Goal: Task Accomplishment & Management: Use online tool/utility

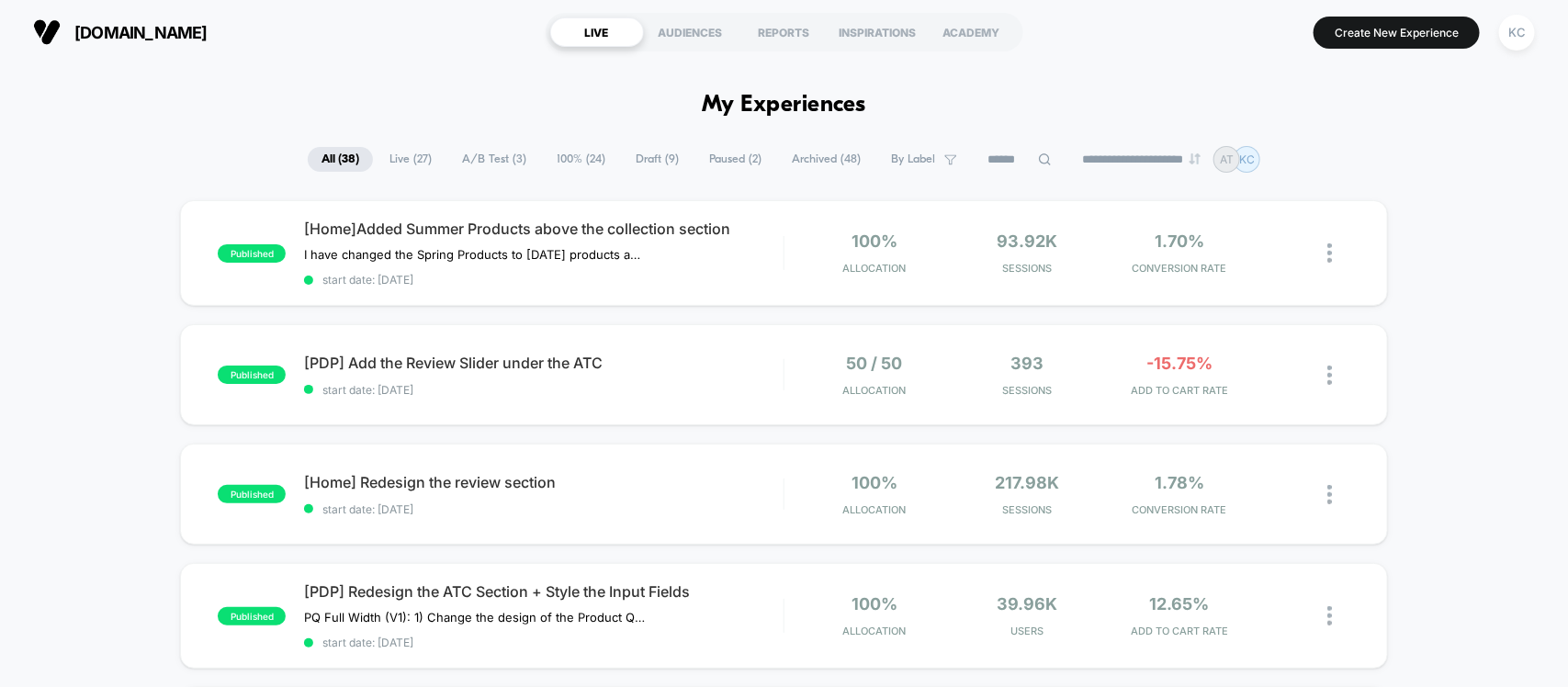
click at [399, 150] on span "Live ( 27 )" at bounding box center [410, 159] width 70 height 25
click at [501, 154] on span "A/B Test ( 3 )" at bounding box center [495, 159] width 92 height 25
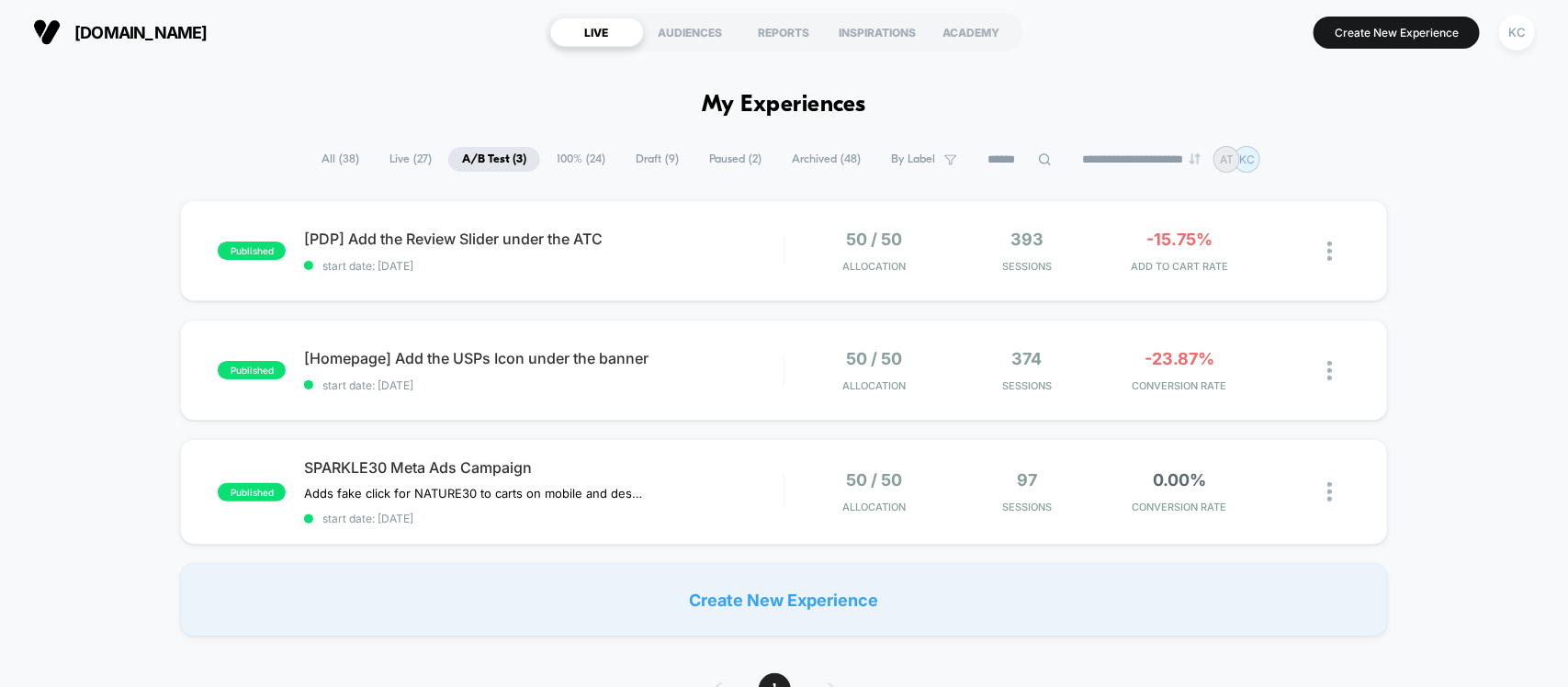
click at [571, 157] on span "100% ( 24 )" at bounding box center [581, 159] width 76 height 25
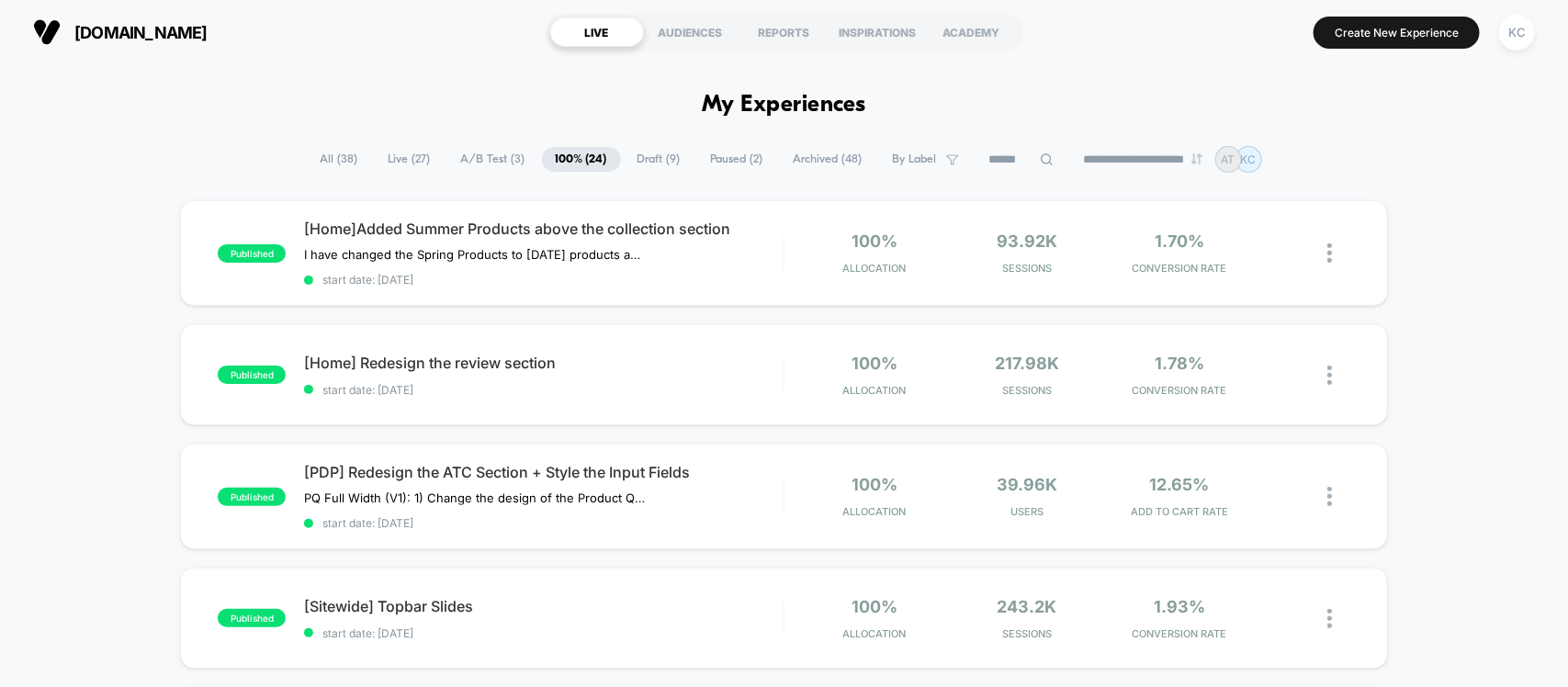
click at [328, 156] on span "All ( 38 )" at bounding box center [340, 159] width 65 height 25
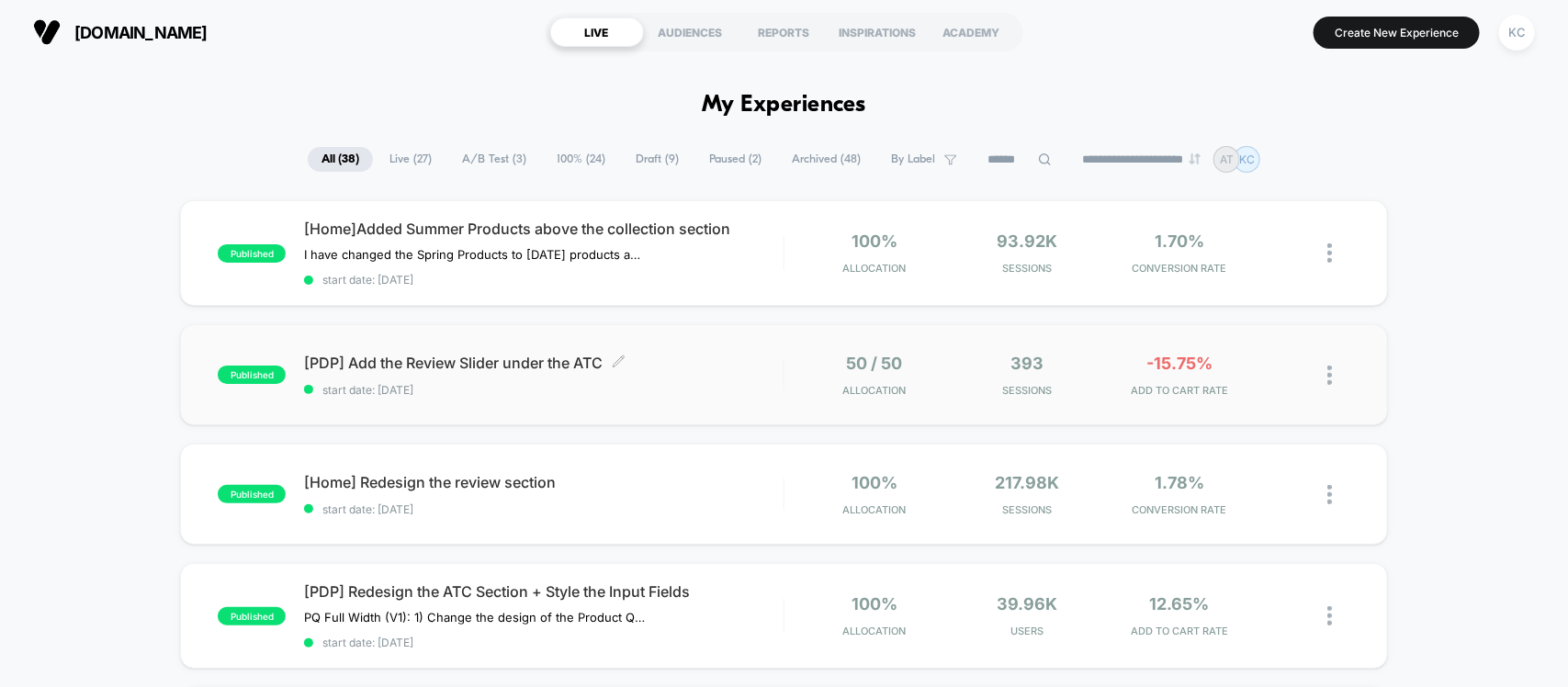
click at [497, 365] on span "[PDP] Add the Review Slider under the ATC Click to edit experience details" at bounding box center [543, 363] width 479 height 18
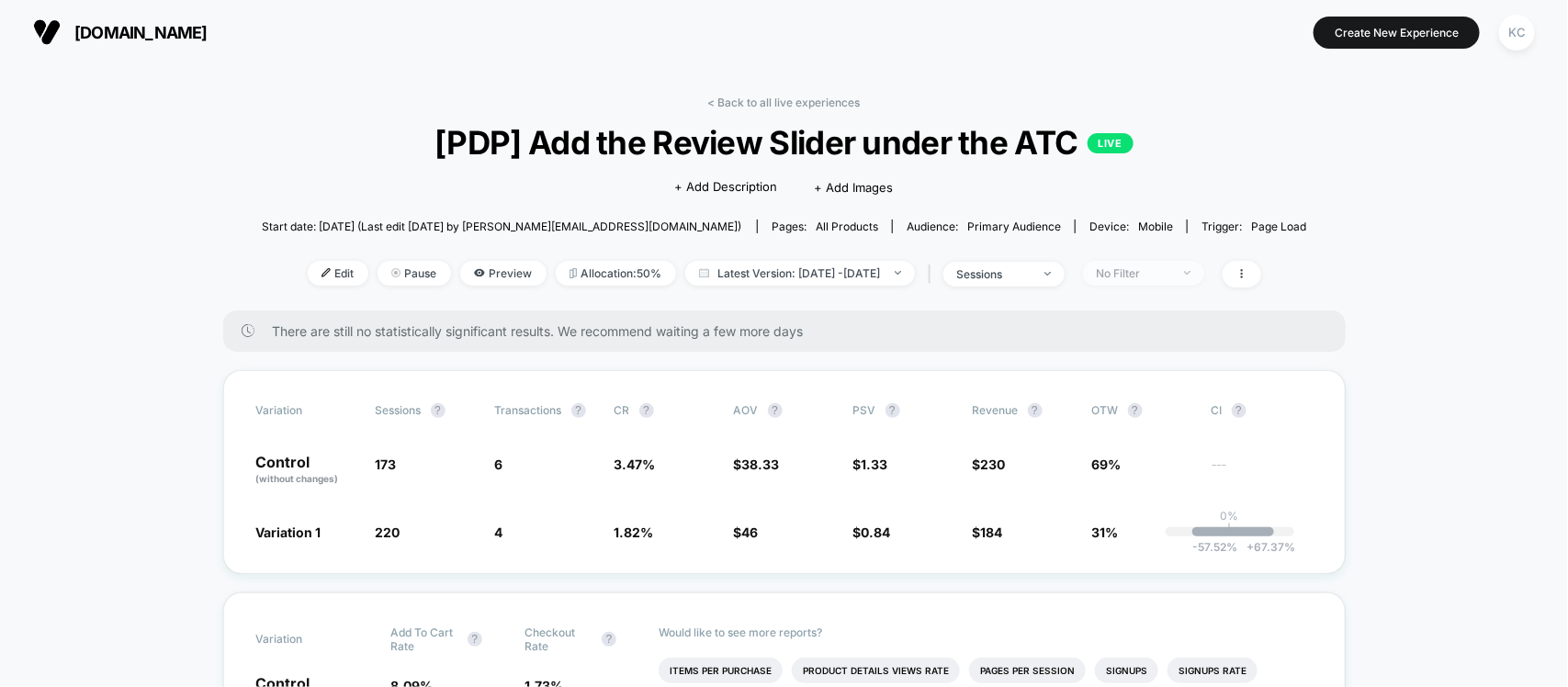
click at [1170, 267] on div "No Filter" at bounding box center [1133, 273] width 74 height 13
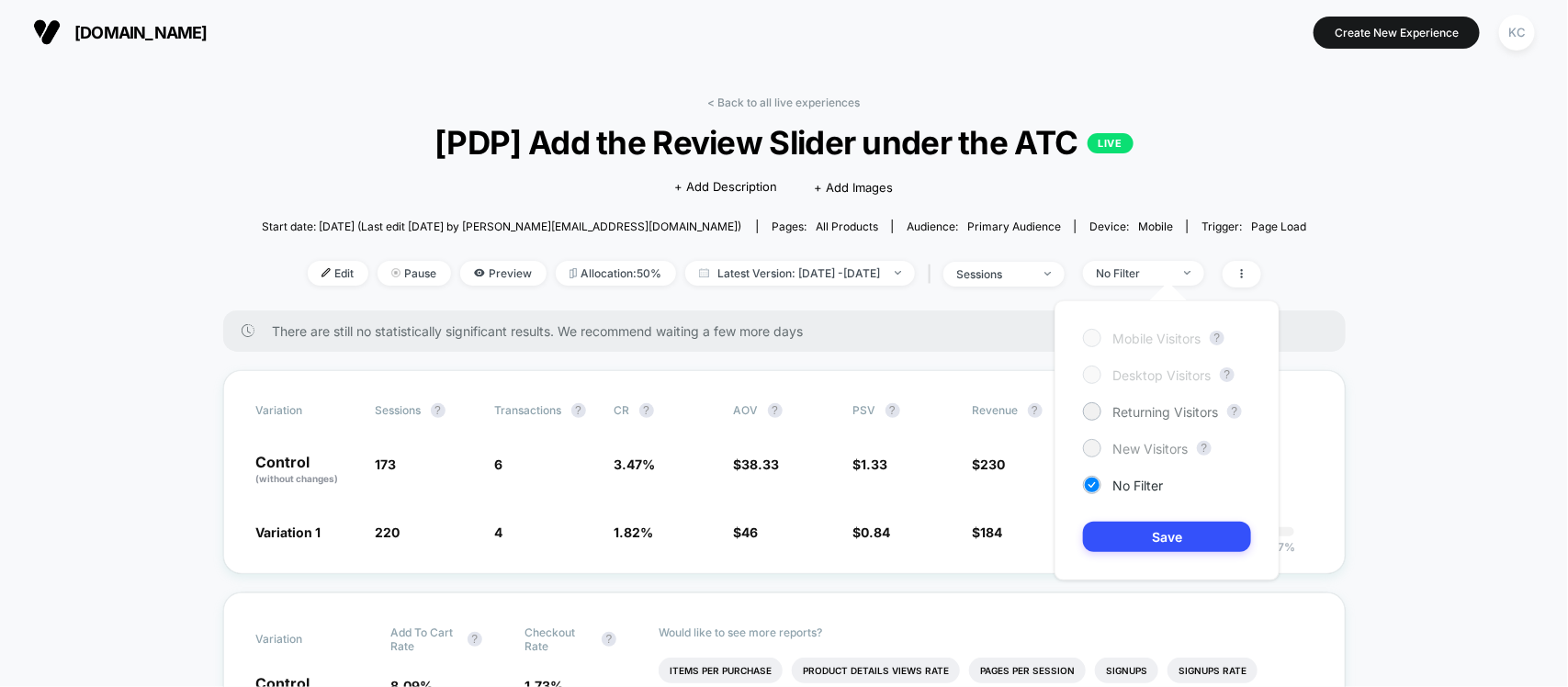
click at [1174, 450] on span "New Visitors" at bounding box center [1150, 448] width 75 height 15
click at [1159, 557] on div "Mobile Visitors ? Desktop Visitors ? Returning Visitors ? New Visitors ? No Fil…" at bounding box center [1167, 440] width 226 height 280
click at [1167, 545] on button "Save" at bounding box center [1167, 537] width 168 height 31
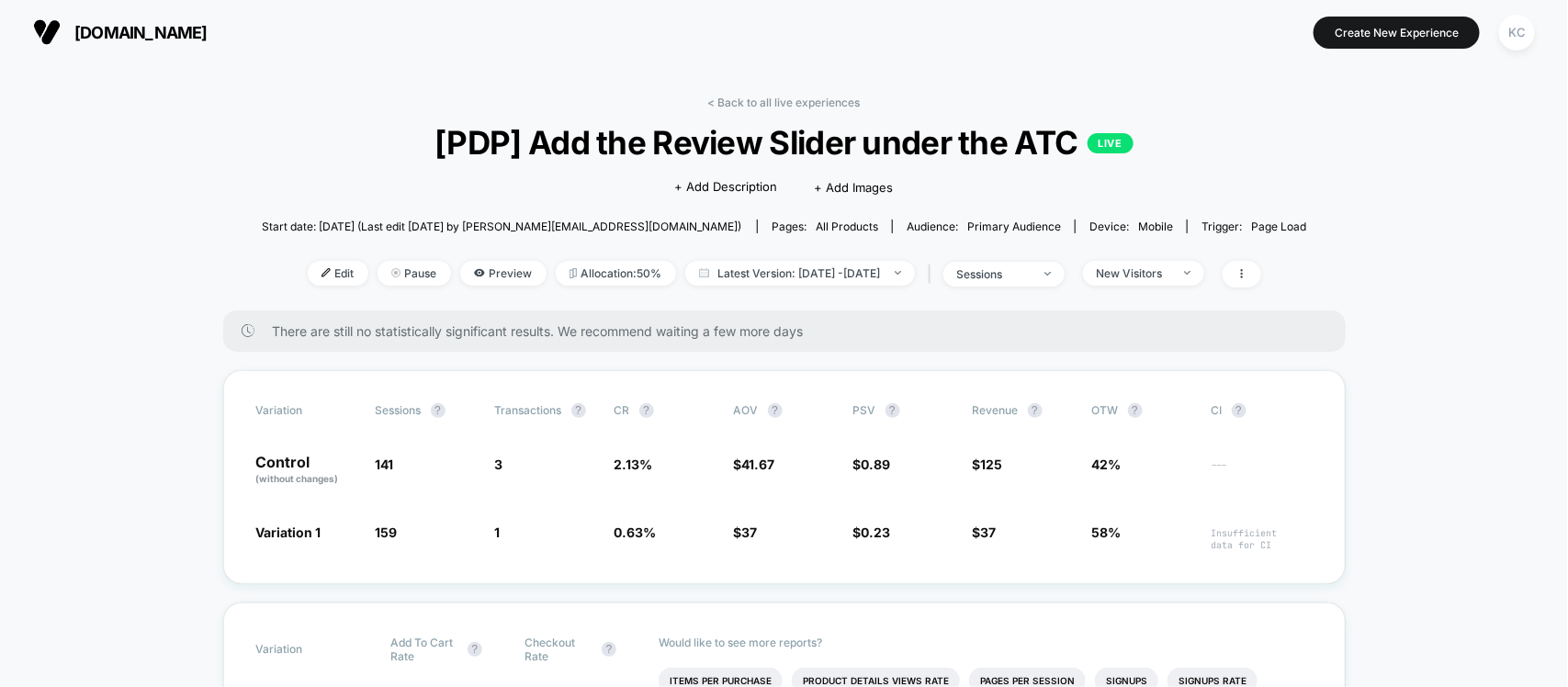
click at [1203, 267] on span "New Visitors" at bounding box center [1144, 273] width 121 height 25
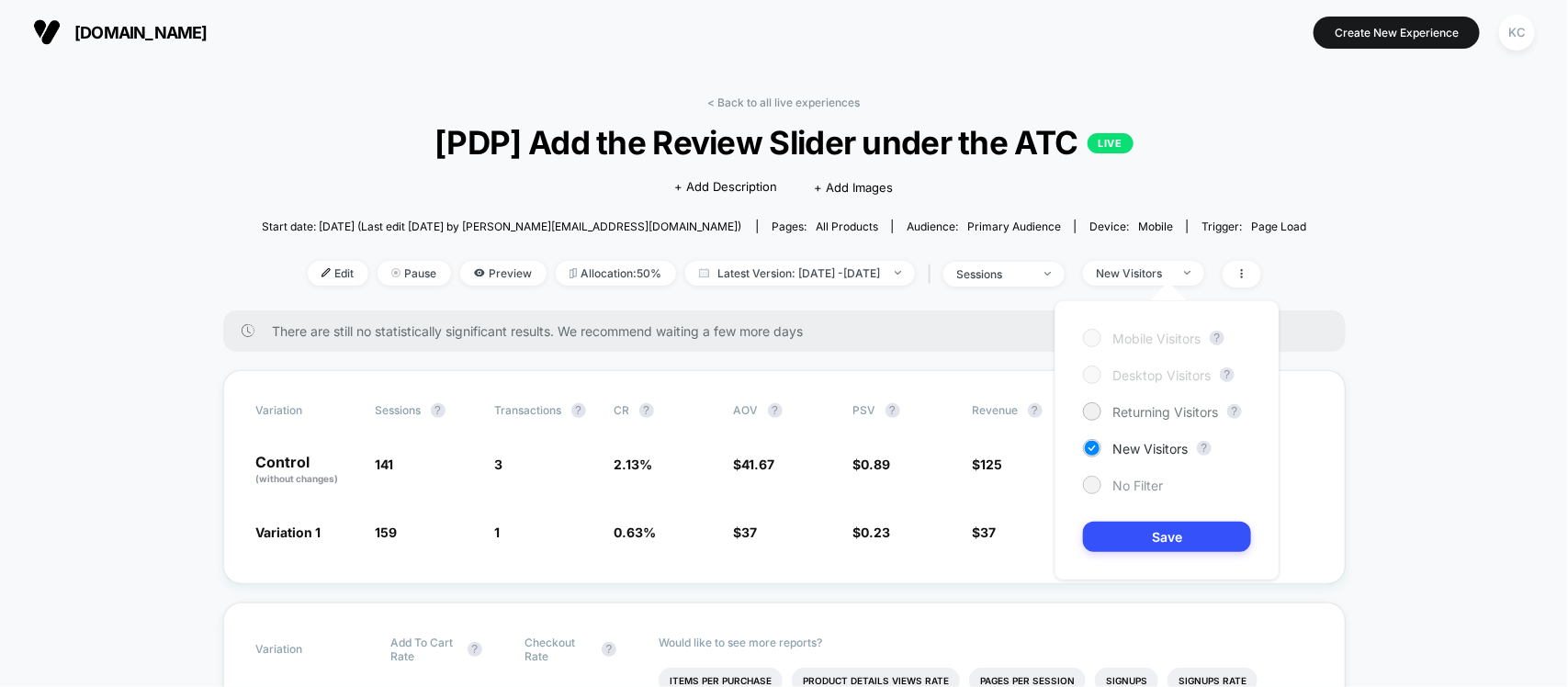
click at [1089, 480] on div at bounding box center [1091, 485] width 13 height 13
click at [1169, 544] on button "Save" at bounding box center [1167, 537] width 168 height 31
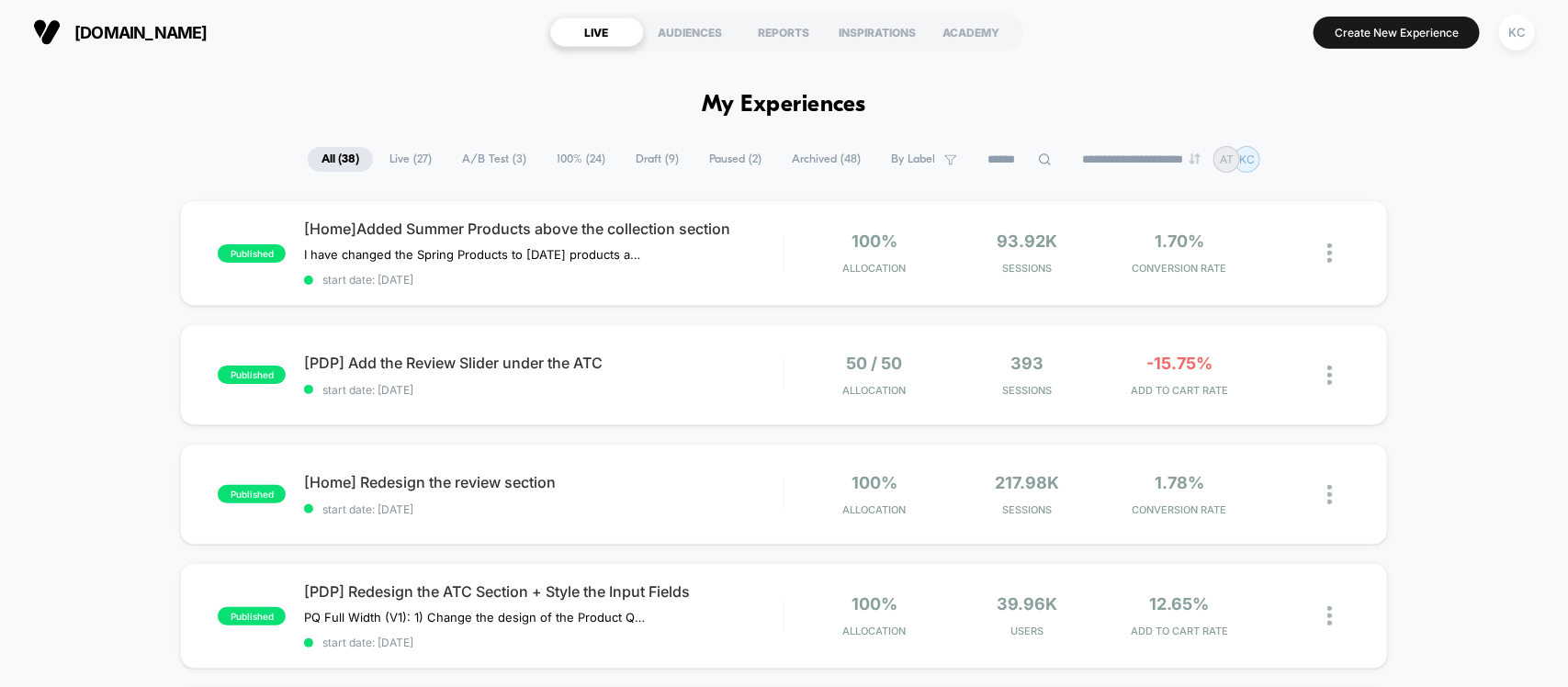
click at [393, 154] on span "Live ( 27 )" at bounding box center [410, 159] width 70 height 25
click at [354, 225] on span "[Home]Added Summer Products above the collection section" at bounding box center [543, 228] width 479 height 18
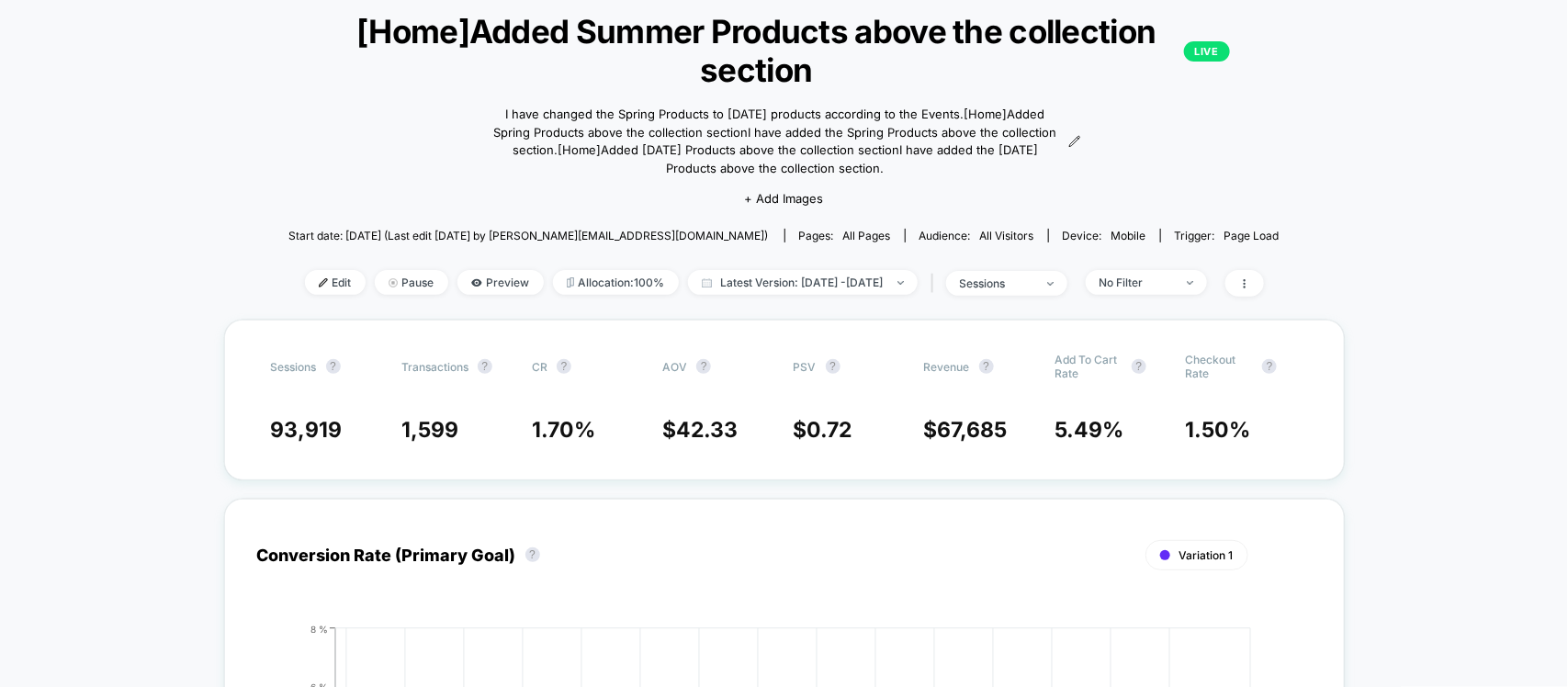
scroll to position [344, 0]
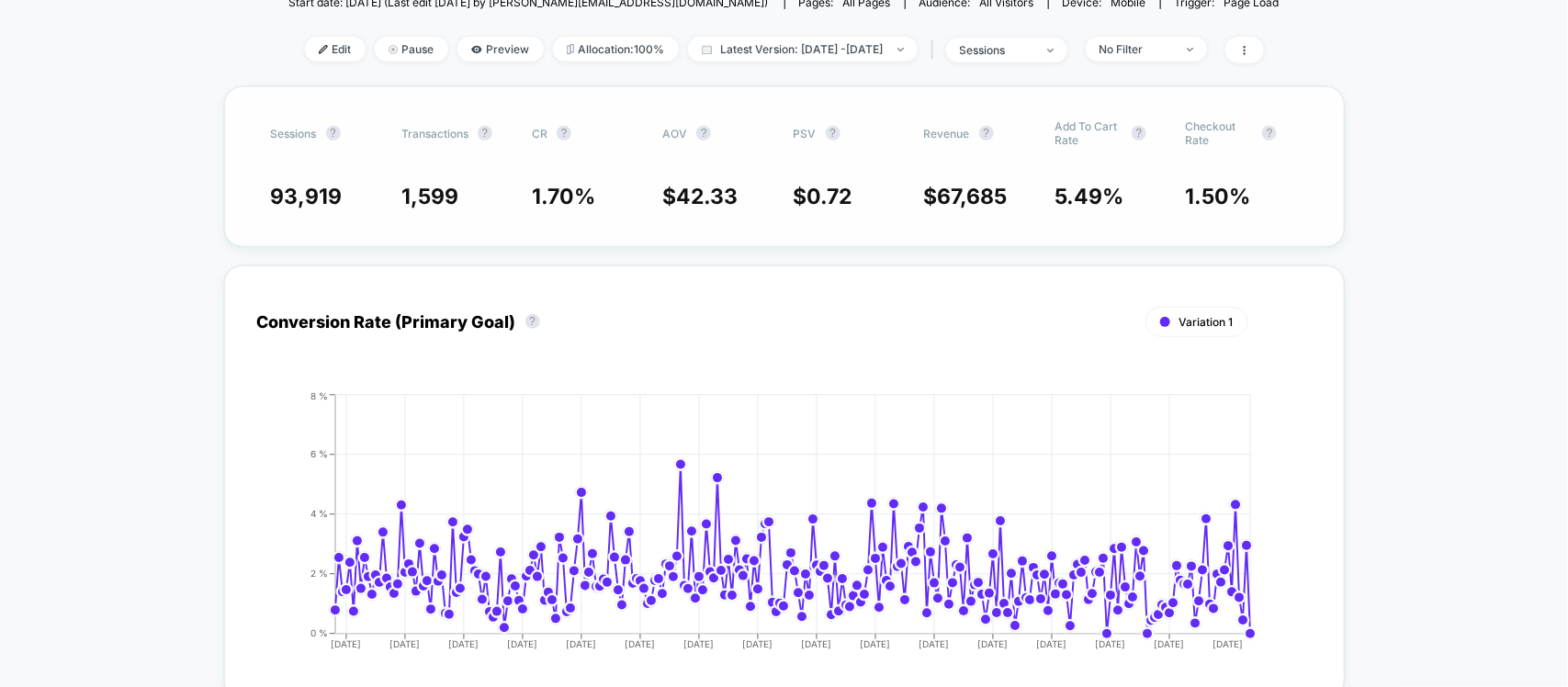
drag, startPoint x: 259, startPoint y: 194, endPoint x: 350, endPoint y: 176, distance: 92.8
click at [350, 180] on div "Sessions ? Transactions ? CR ? AOV ? PSV ? Revenue ? Add To Cart Rate ? Checkou…" at bounding box center [785, 167] width 1121 height 161
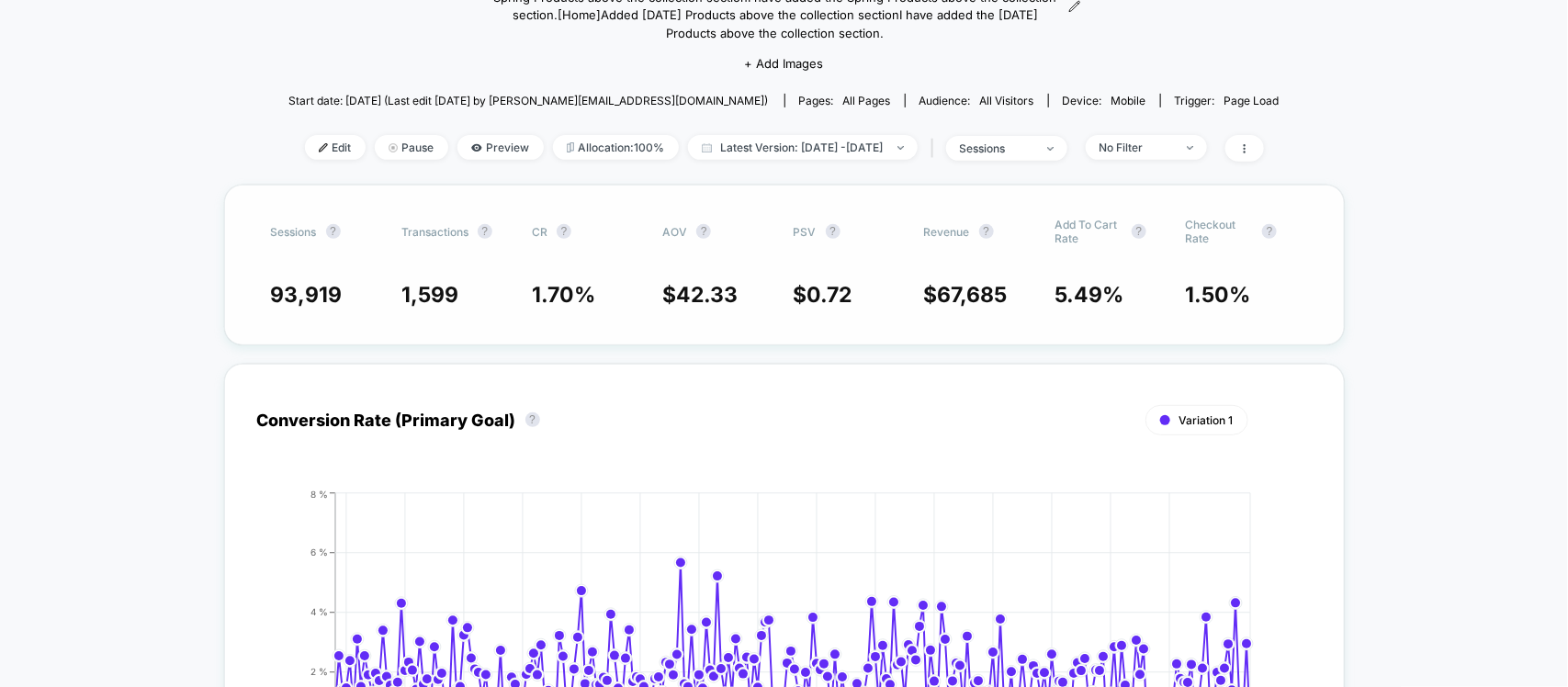
scroll to position [229, 0]
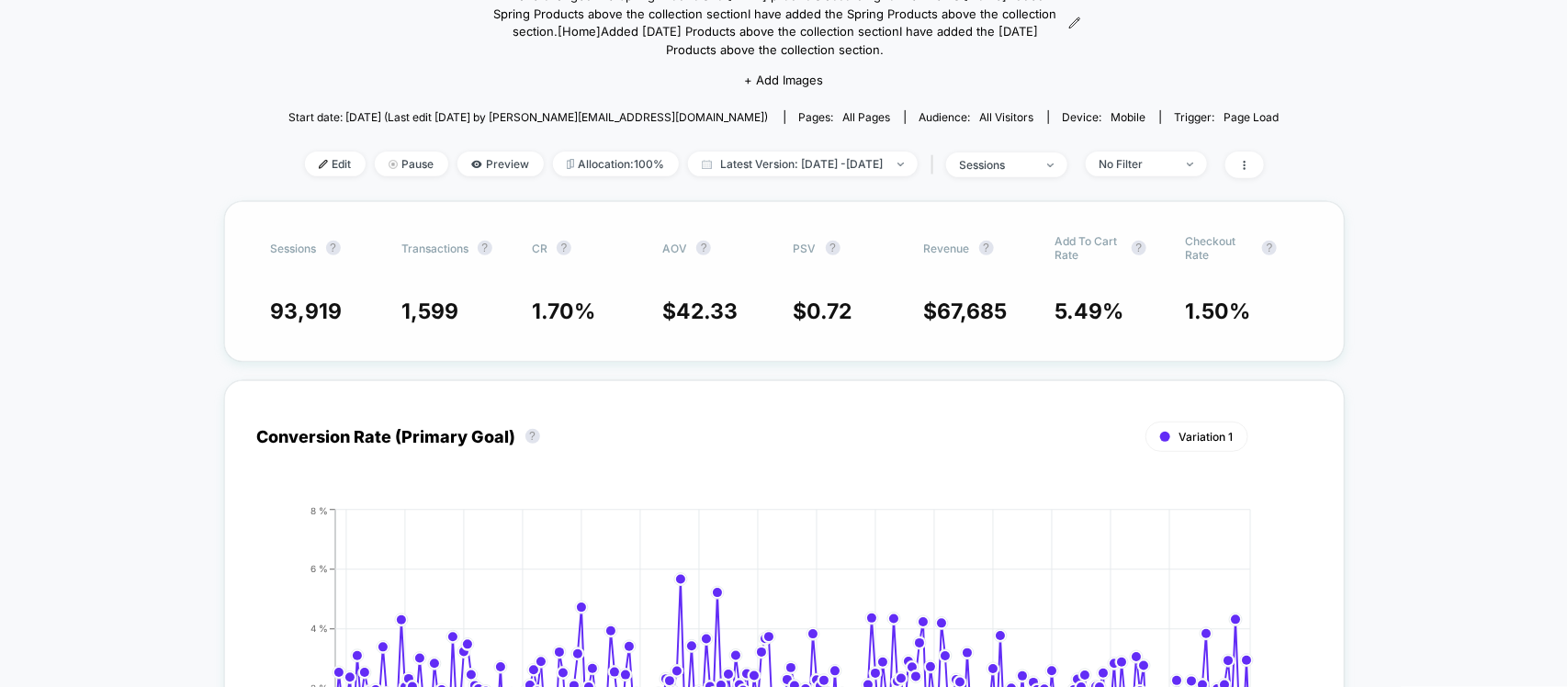
drag, startPoint x: 915, startPoint y: 301, endPoint x: 961, endPoint y: 304, distance: 46.1
click at [961, 304] on div "93,919 1,599 1.70 % $ 42.33 $ 0.72 $ 67,685 5.49 % 1.50 %" at bounding box center [784, 311] width 1027 height 26
drag, startPoint x: 1012, startPoint y: 292, endPoint x: 885, endPoint y: 296, distance: 127.1
click at [885, 296] on div "Sessions ? Transactions ? CR ? AOV ? PSV ? Revenue ? Add To Cart Rate ? Checkou…" at bounding box center [785, 282] width 1121 height 161
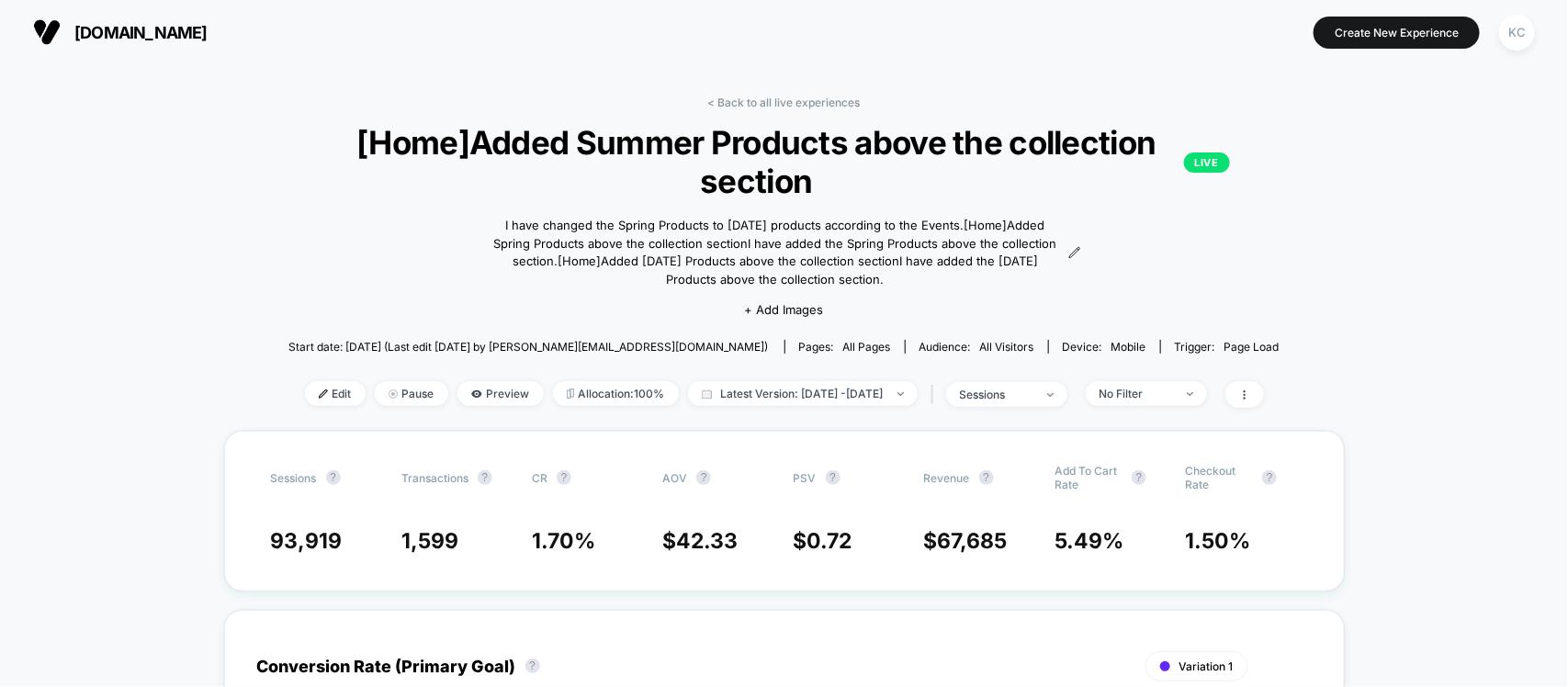
scroll to position [115, 0]
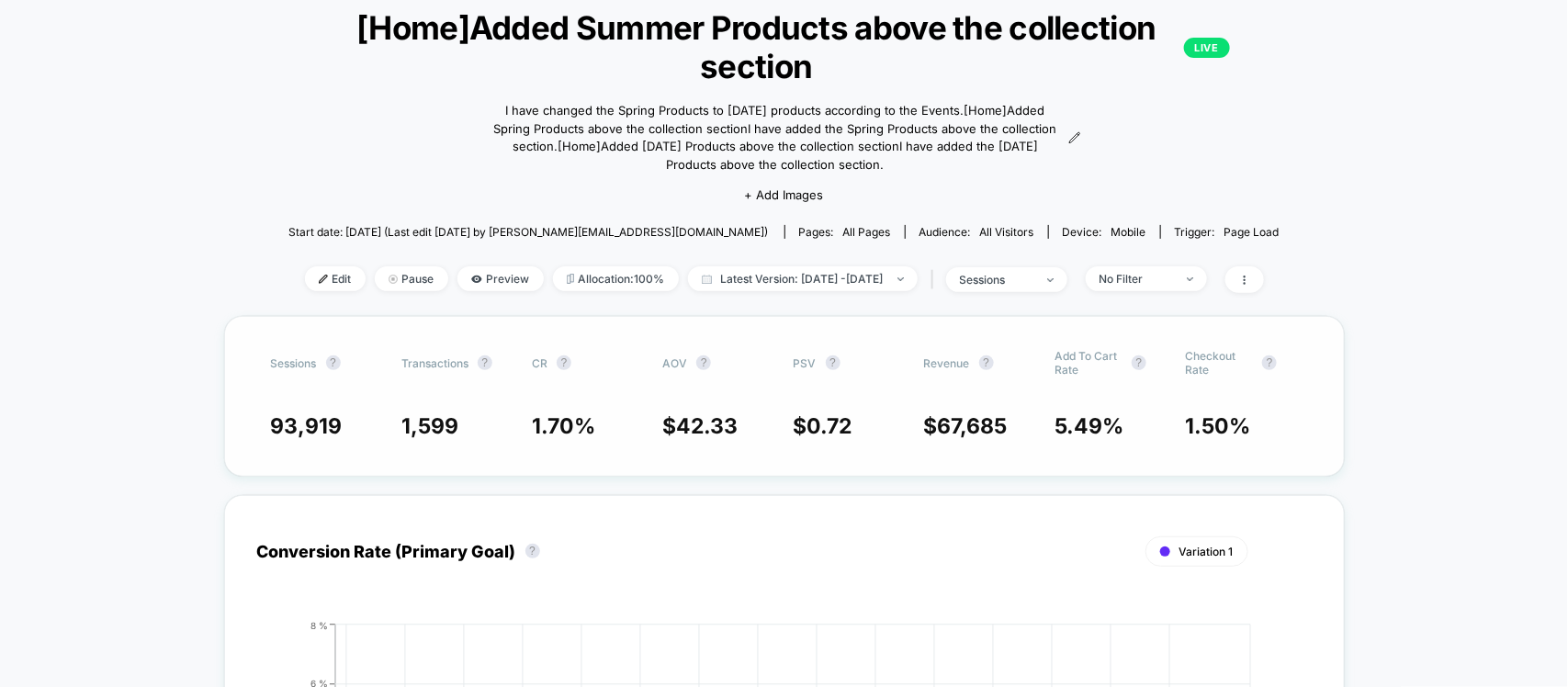
drag, startPoint x: 257, startPoint y: 410, endPoint x: 375, endPoint y: 427, distance: 119.2
click at [375, 427] on div "Sessions ? Transactions ? CR ? AOV ? PSV ? Revenue ? Add To Cart Rate ? Checkou…" at bounding box center [785, 396] width 1121 height 161
drag, startPoint x: 358, startPoint y: 412, endPoint x: 242, endPoint y: 424, distance: 116.6
click at [242, 424] on div "Sessions ? Transactions ? CR ? AOV ? PSV ? Revenue ? Add To Cart Rate ? Checkou…" at bounding box center [785, 396] width 1121 height 161
click at [264, 418] on div "Sessions ? Transactions ? CR ? AOV ? PSV ? Revenue ? Add To Cart Rate ? Checkou…" at bounding box center [785, 396] width 1121 height 161
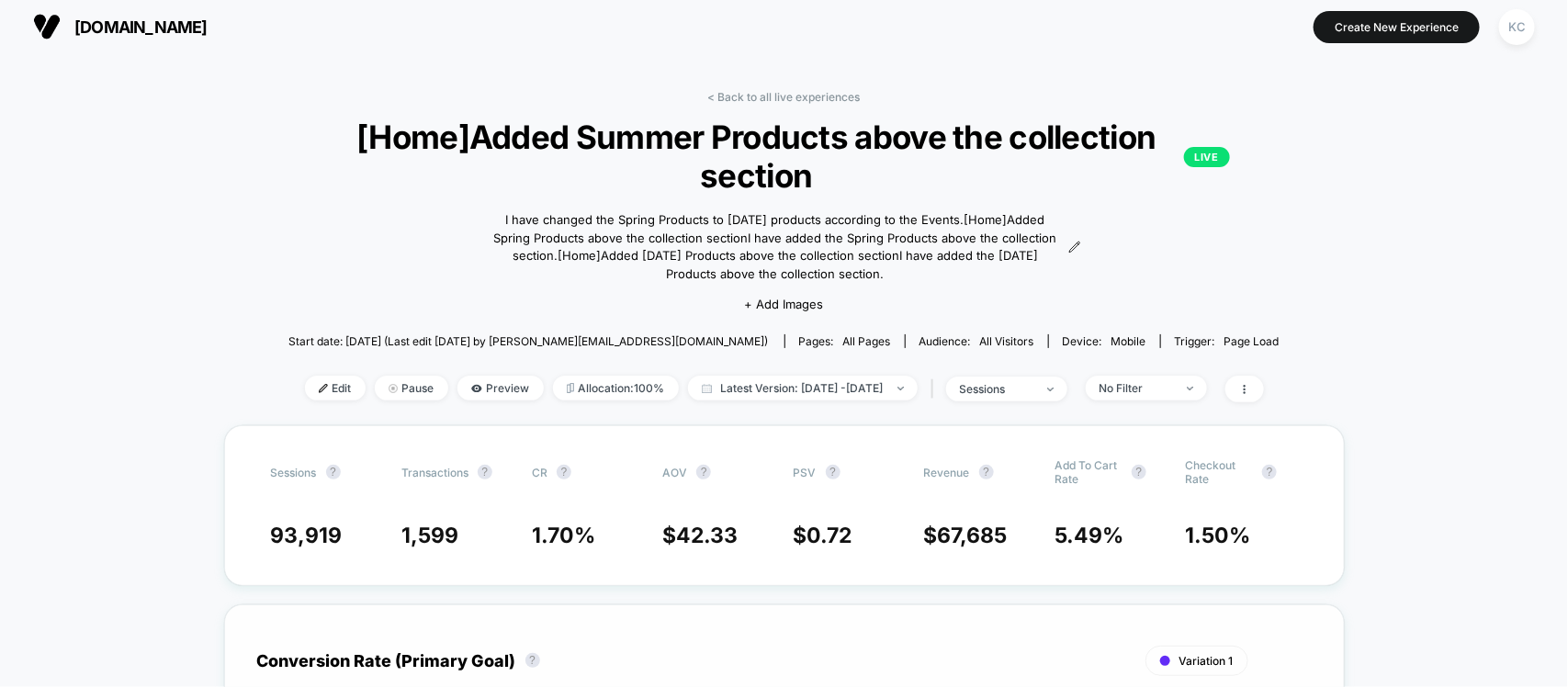
scroll to position [0, 0]
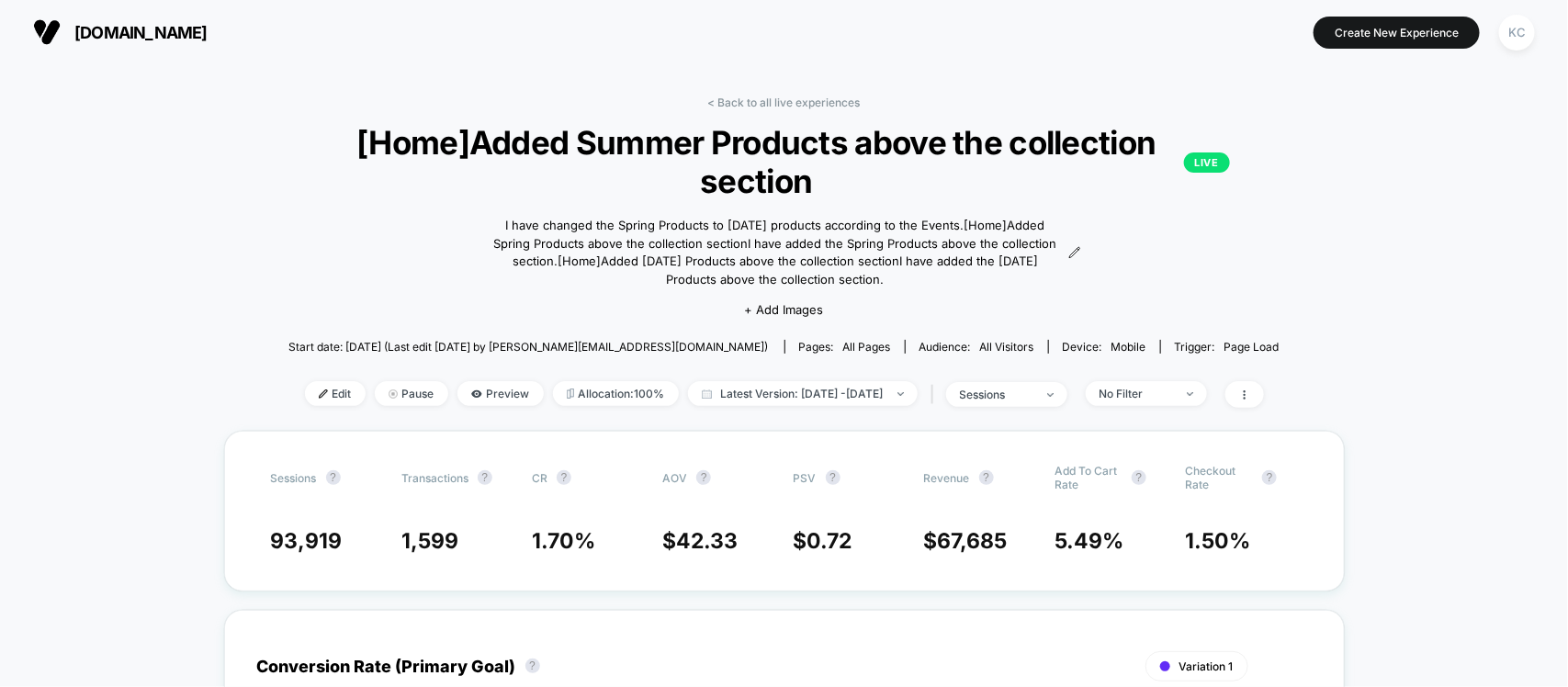
click at [1040, 405] on div "| sessions" at bounding box center [997, 394] width 140 height 27
click at [1033, 396] on div "sessions" at bounding box center [996, 394] width 74 height 13
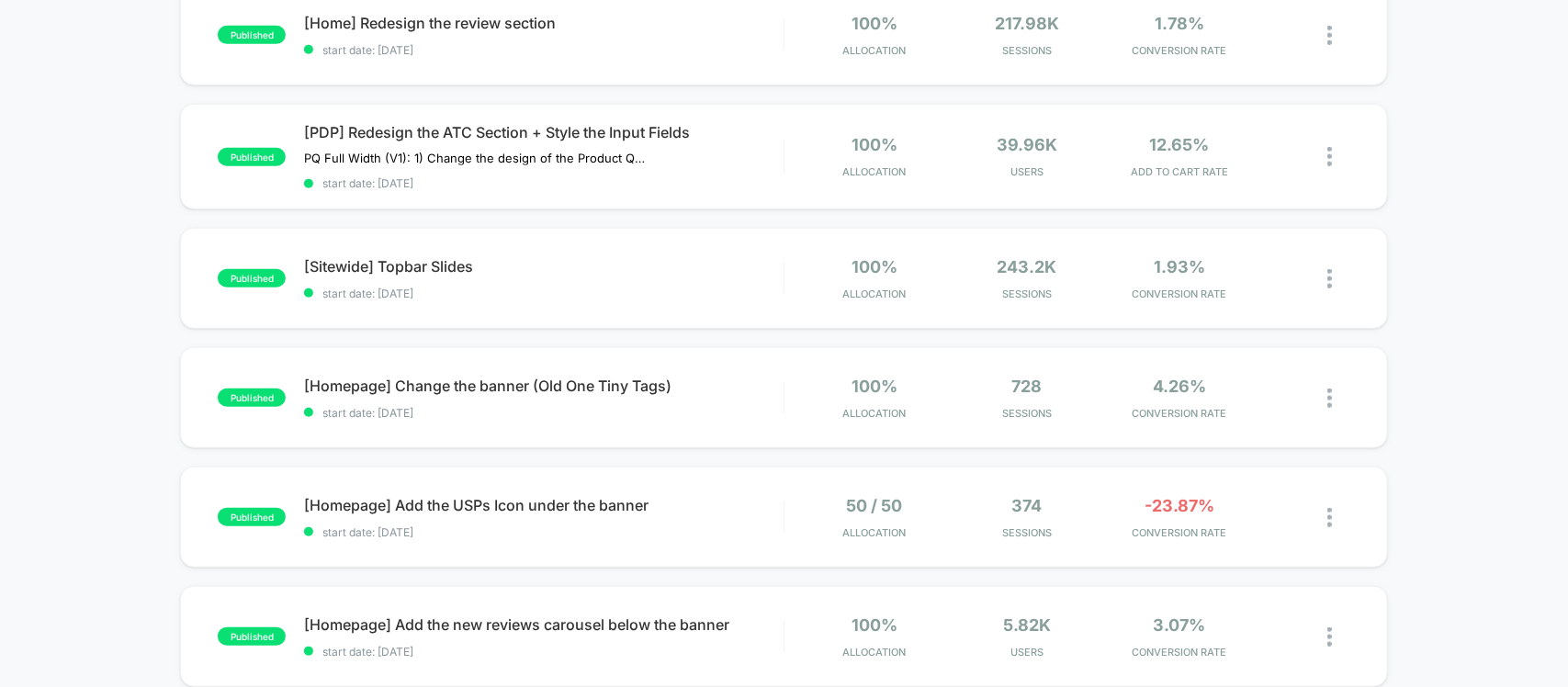
scroll to position [574, 0]
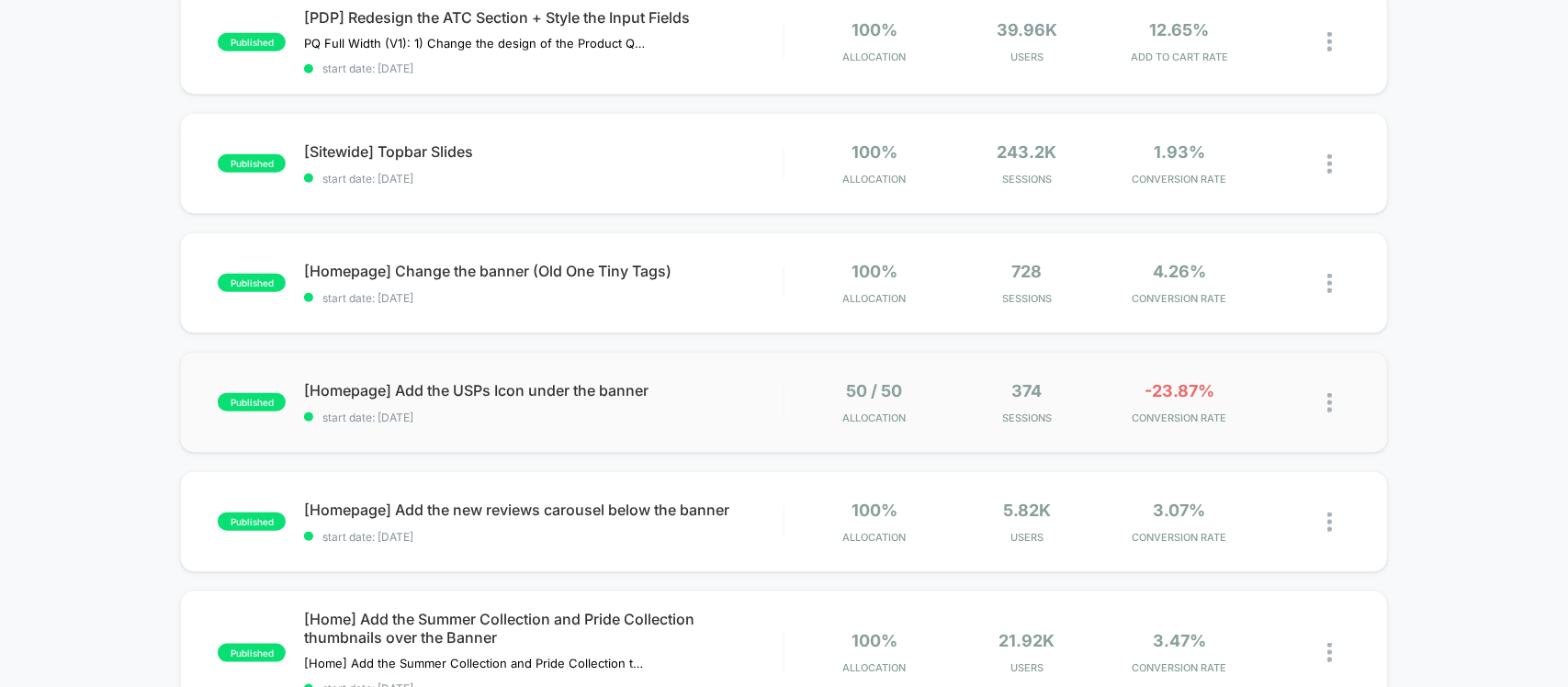
drag, startPoint x: 354, startPoint y: 384, endPoint x: 260, endPoint y: 424, distance: 102.2
click at [260, 424] on div "published [Homepage] Add the USPs Icon under the banner start date: 01/09/2025 …" at bounding box center [784, 402] width 1207 height 101
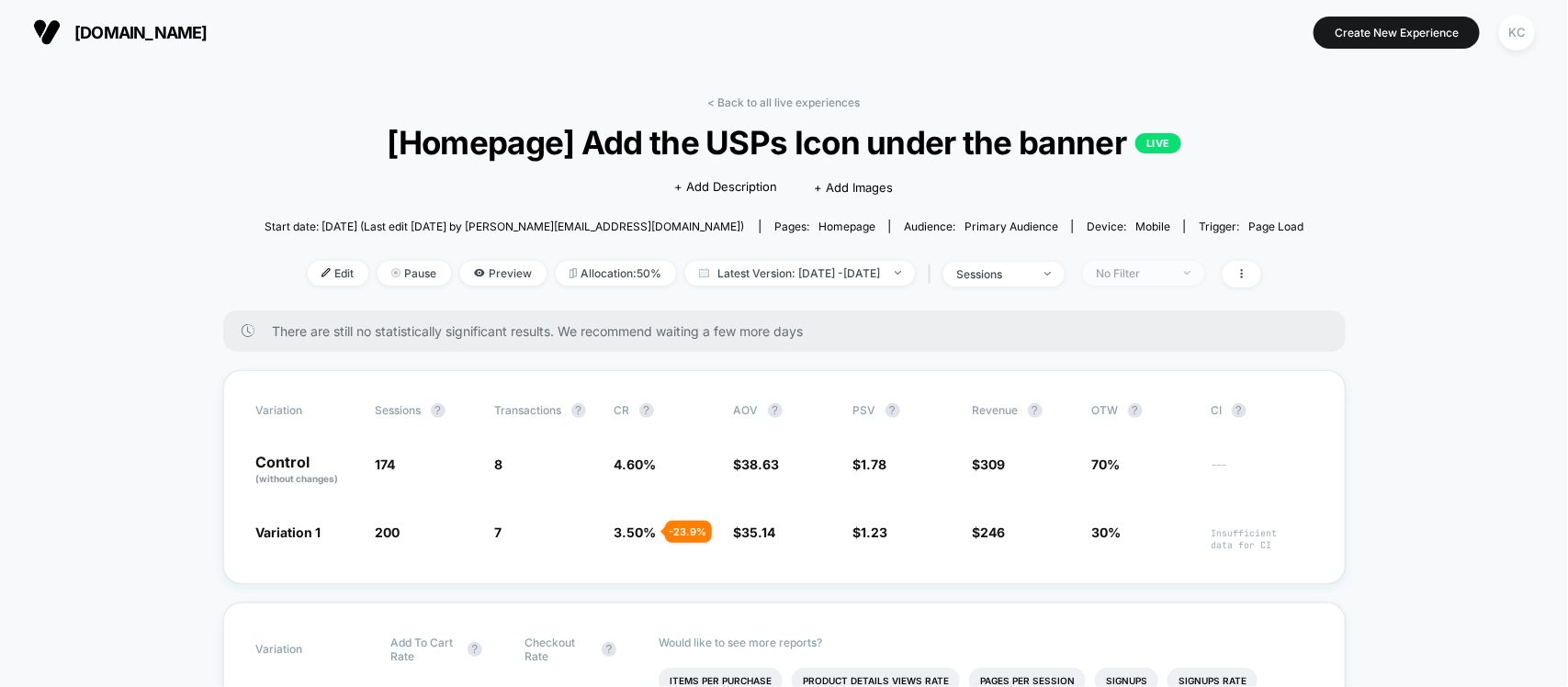
click at [1204, 272] on span "No Filter" at bounding box center [1144, 273] width 121 height 25
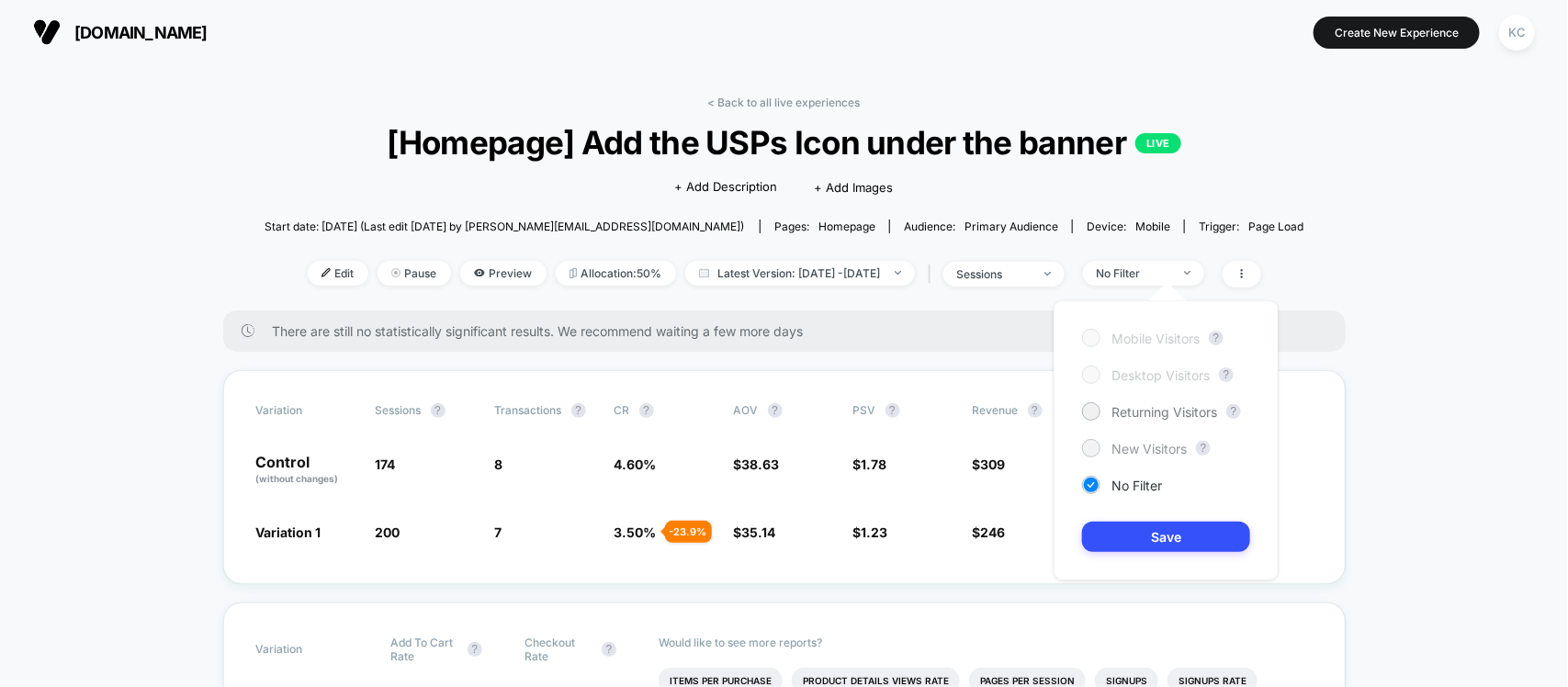
click at [1147, 451] on span "New Visitors" at bounding box center [1149, 448] width 75 height 15
click at [1148, 547] on button "Save" at bounding box center [1166, 537] width 168 height 31
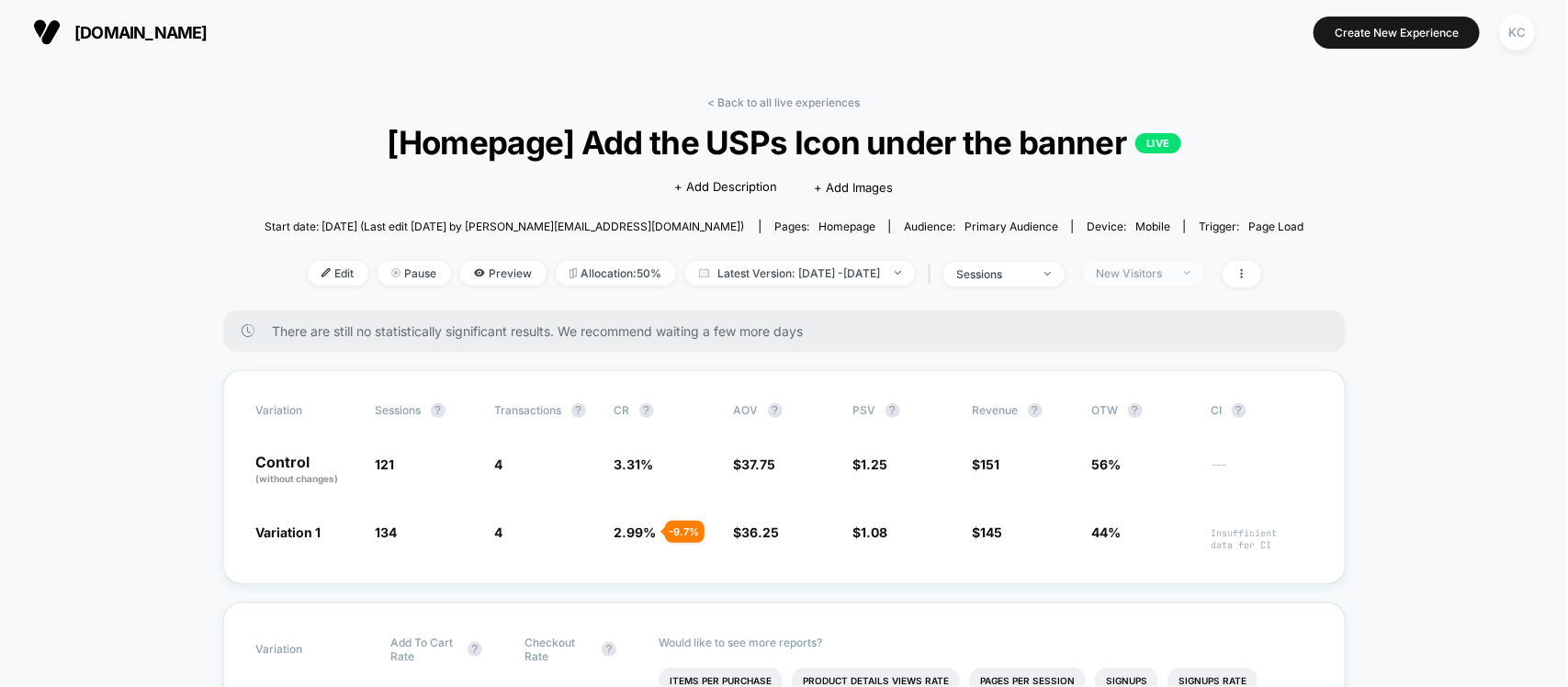
click at [1170, 268] on div "New Visitors" at bounding box center [1133, 273] width 74 height 13
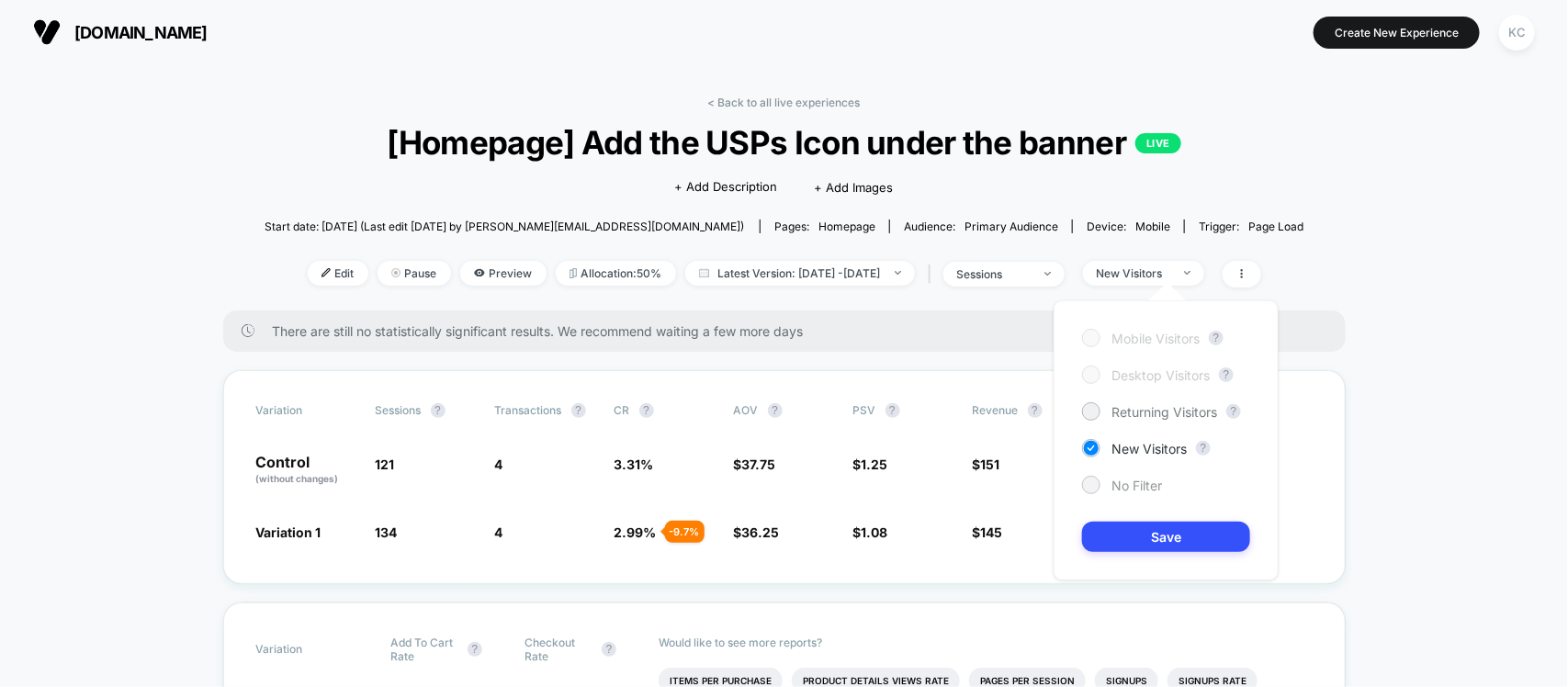
click at [1134, 489] on span "No Filter" at bounding box center [1136, 486] width 51 height 15
click at [1173, 539] on button "Save" at bounding box center [1166, 537] width 168 height 31
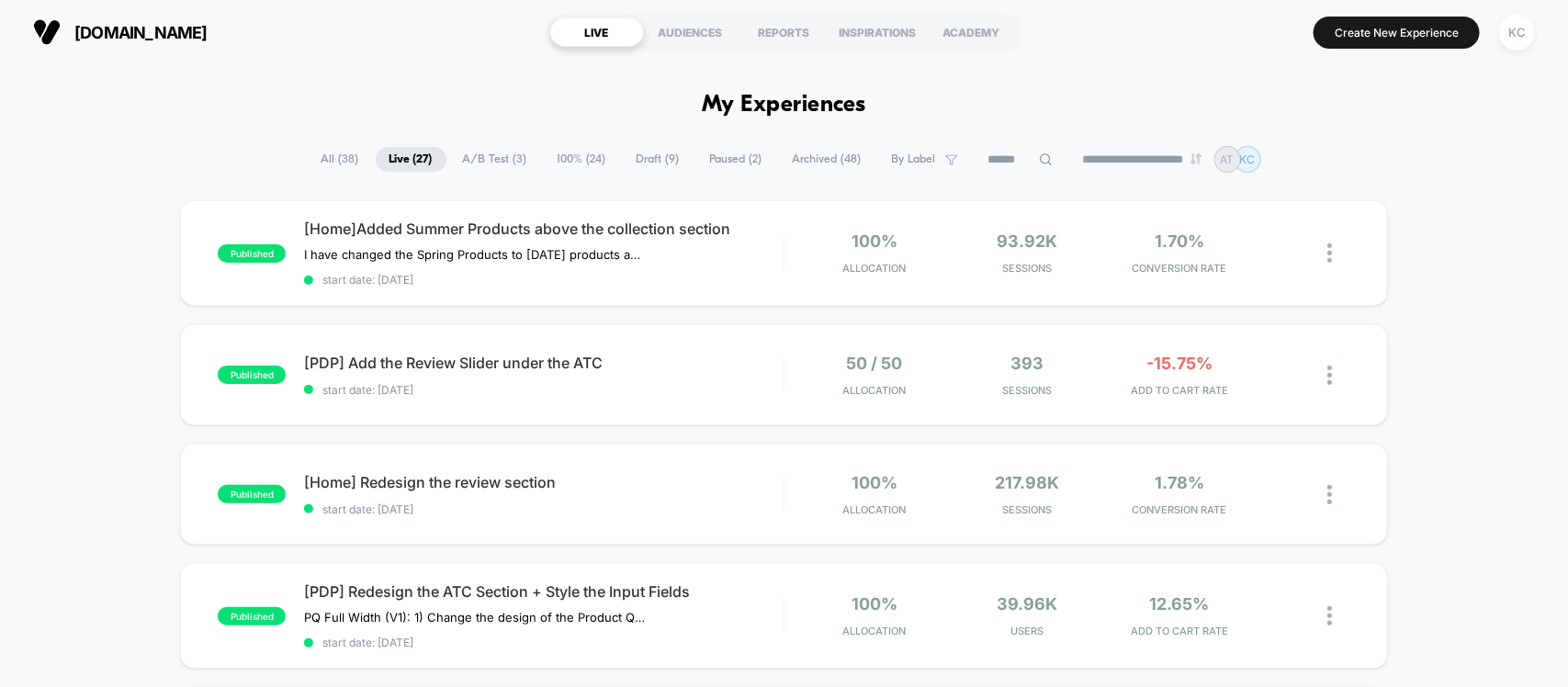
click at [337, 165] on span "All ( 38 )" at bounding box center [341, 159] width 65 height 25
click at [399, 149] on span "Live ( 27 )" at bounding box center [410, 159] width 70 height 25
click at [476, 158] on span "A/B Test ( 3 )" at bounding box center [495, 159] width 92 height 25
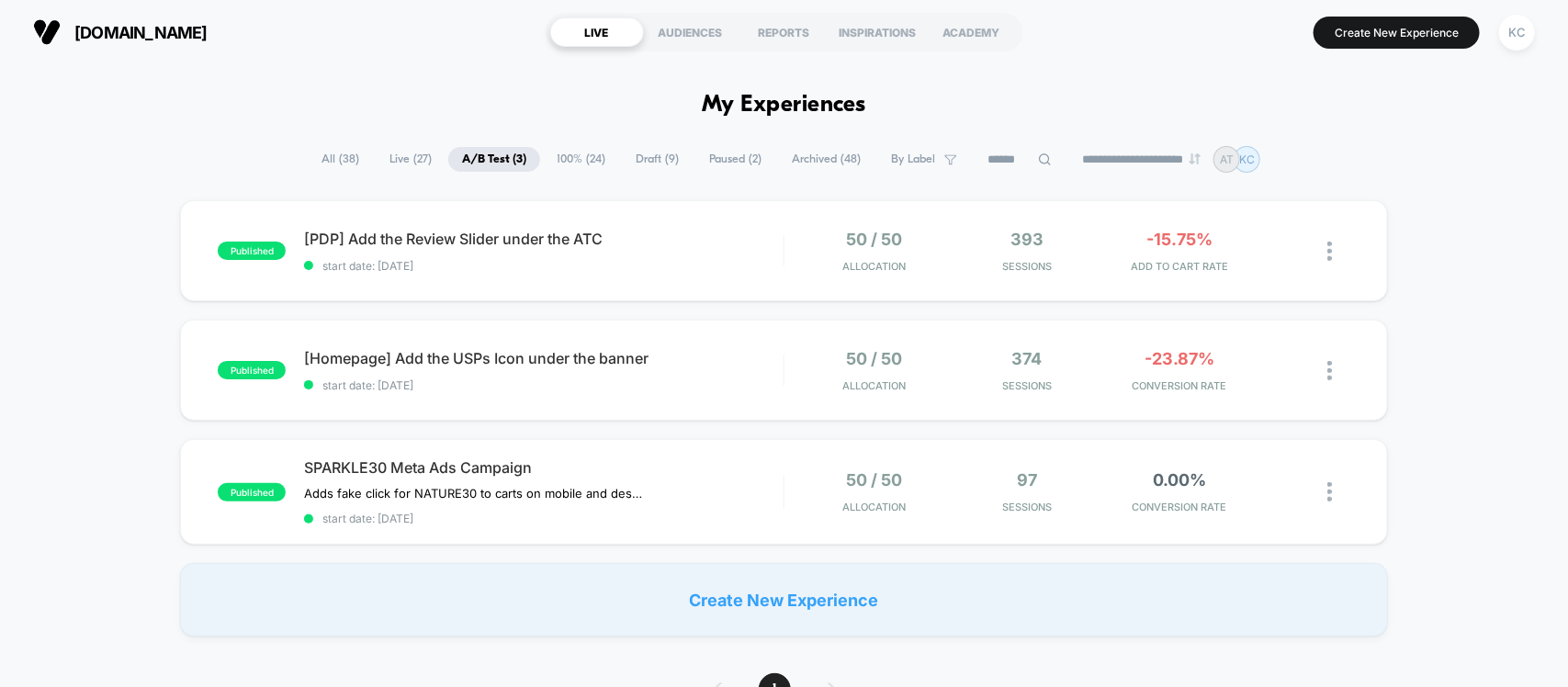
click at [639, 147] on span "Draft ( 9 )" at bounding box center [657, 159] width 71 height 25
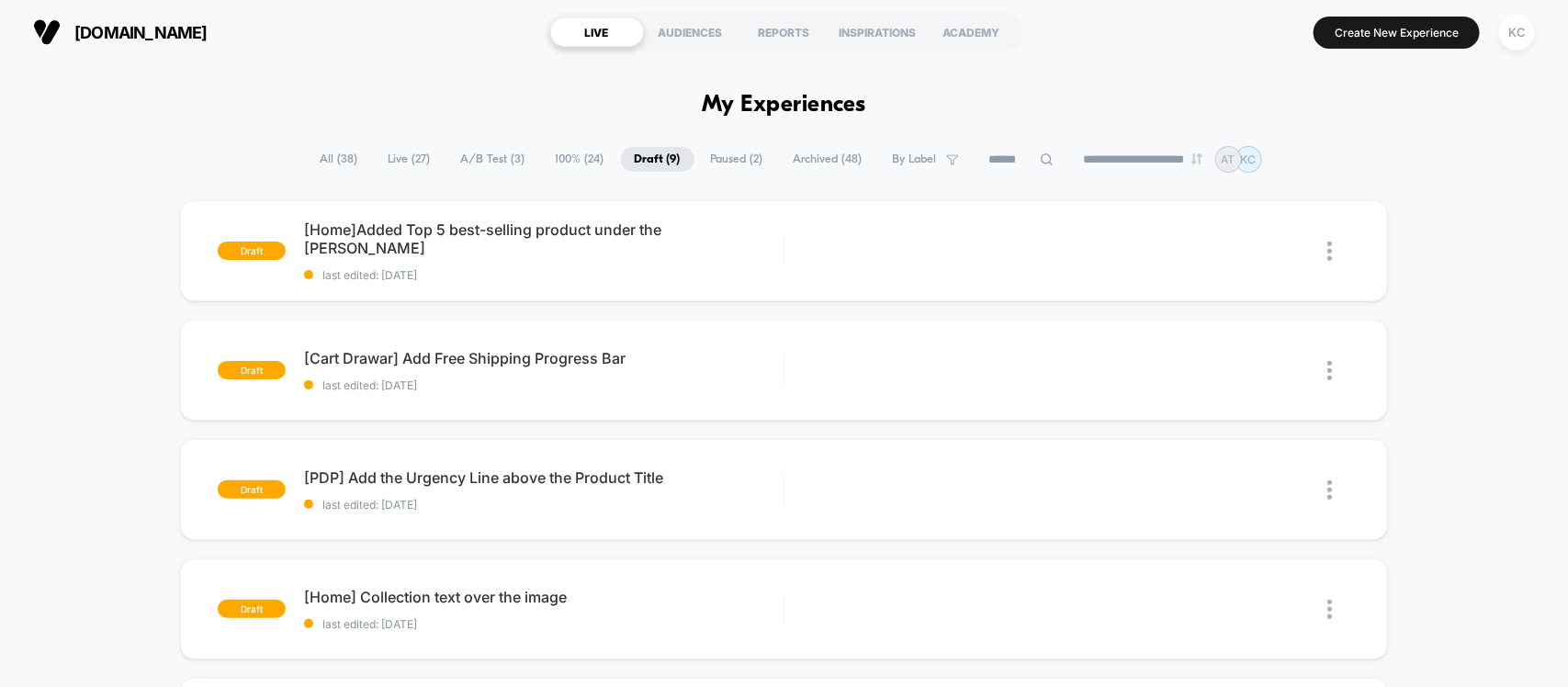
click at [560, 150] on span "100% ( 24 )" at bounding box center [580, 159] width 76 height 25
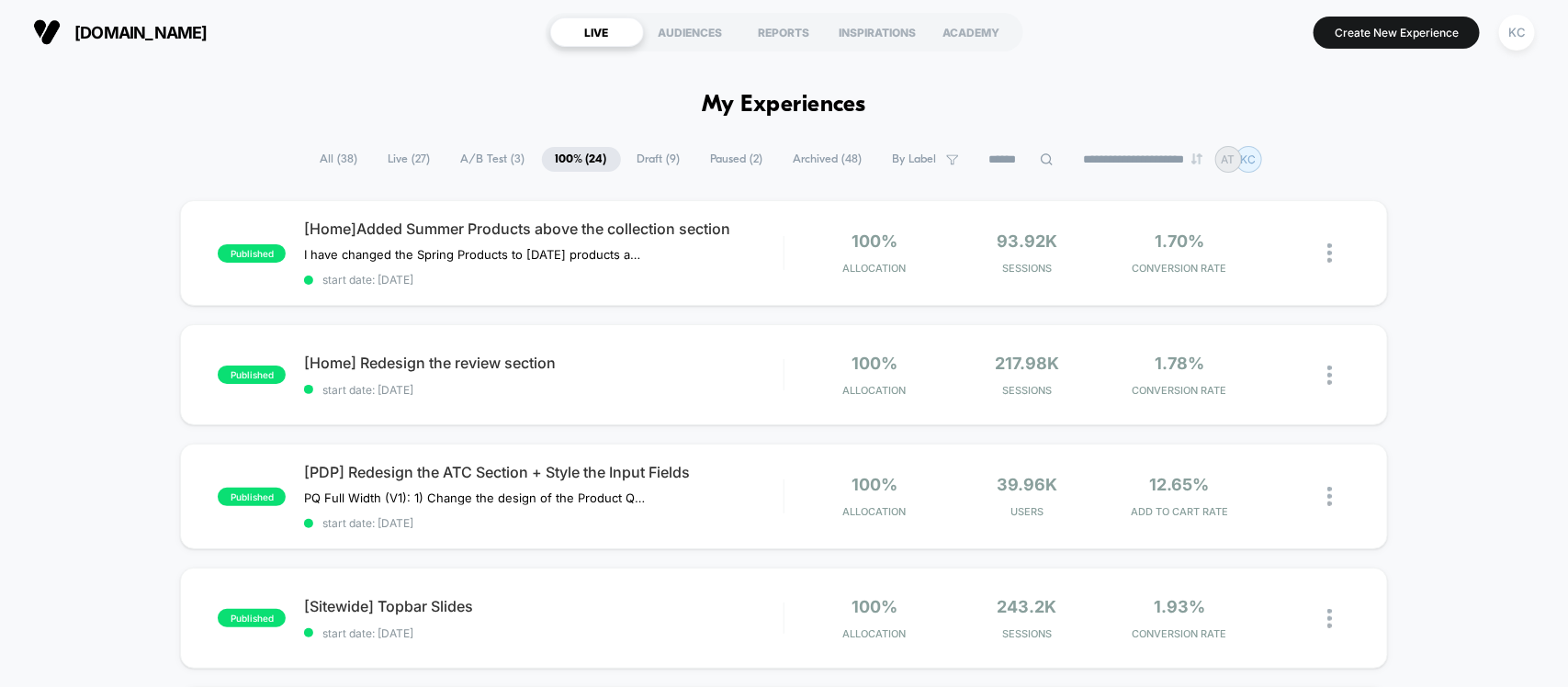
click at [824, 159] on span "Archived ( 48 )" at bounding box center [828, 159] width 97 height 25
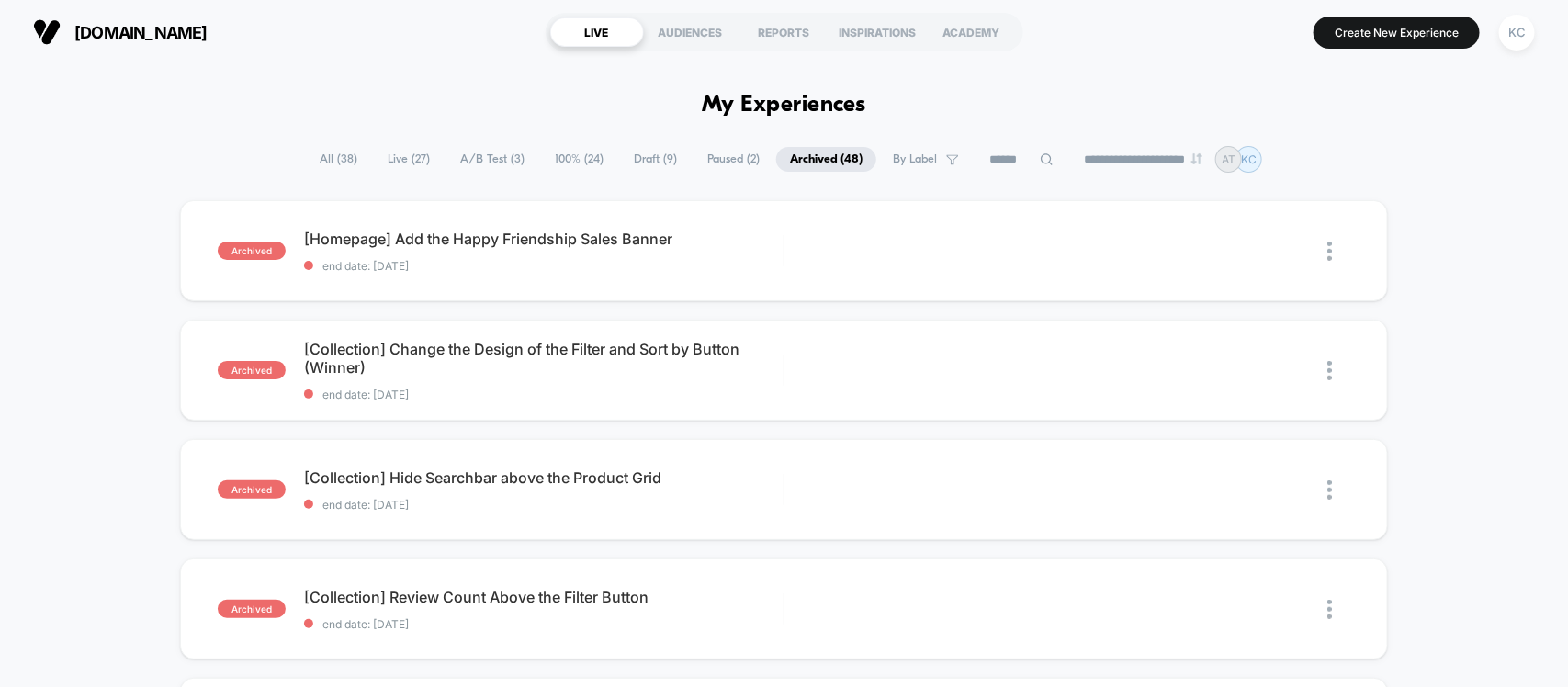
click at [333, 156] on span "All ( 38 )" at bounding box center [339, 159] width 65 height 25
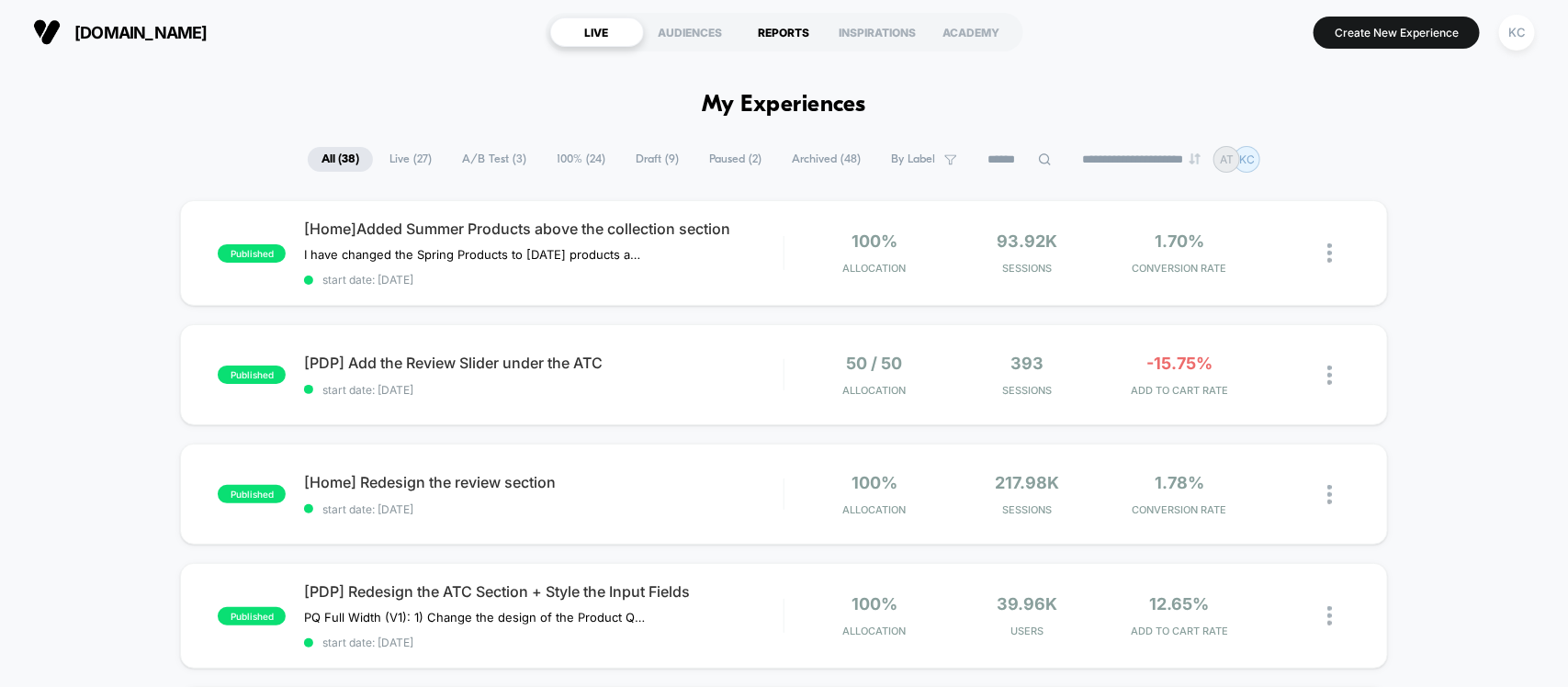
click at [758, 25] on div "REPORTS" at bounding box center [785, 32] width 94 height 30
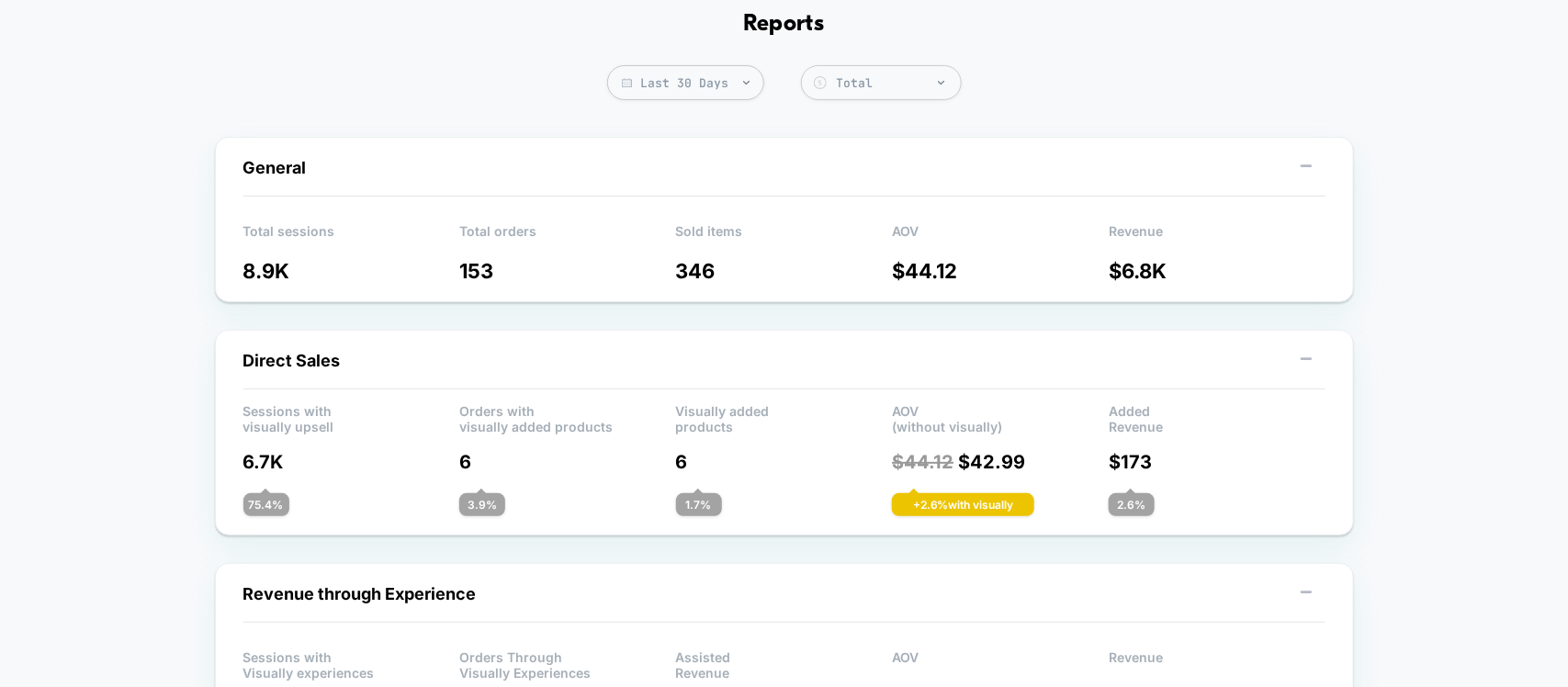
scroll to position [115, 0]
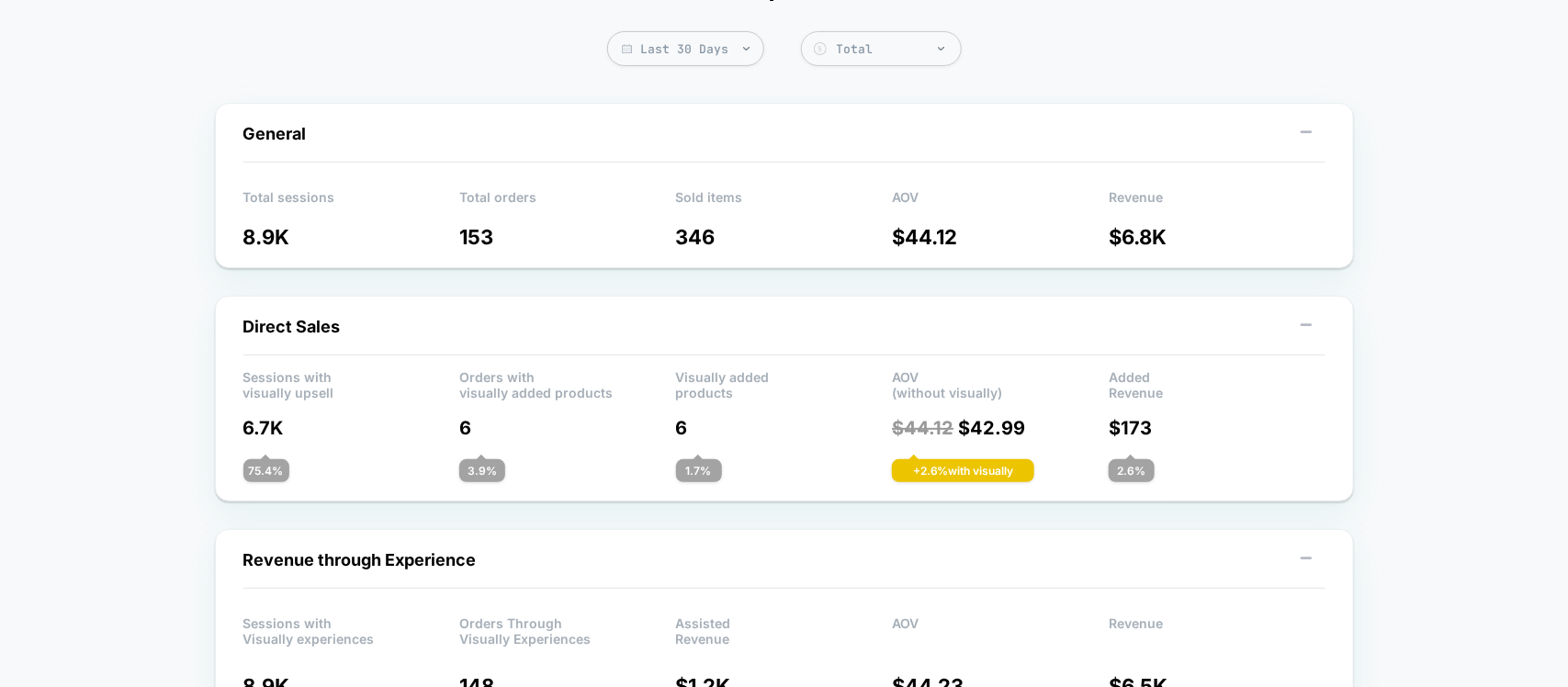
drag, startPoint x: 277, startPoint y: 234, endPoint x: 267, endPoint y: 237, distance: 10.4
click at [267, 237] on p "8.9K" at bounding box center [352, 237] width 217 height 24
drag, startPoint x: 234, startPoint y: 224, endPoint x: 308, endPoint y: 237, distance: 75.1
click at [308, 237] on div "General Total sessions 8.9K Total orders 153 Sold items 346 AOV $ 44.12 Revenue…" at bounding box center [784, 185] width 1139 height 165
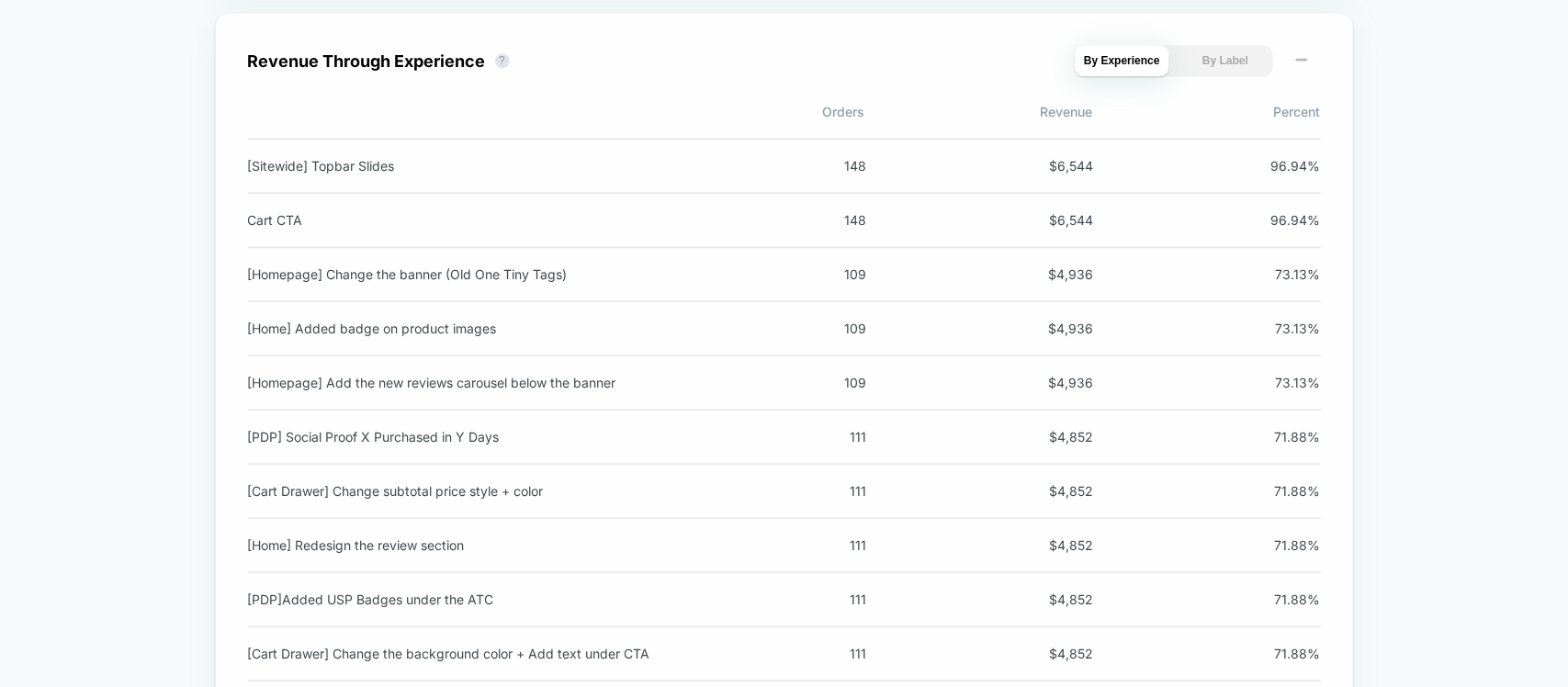
scroll to position [1898, 0]
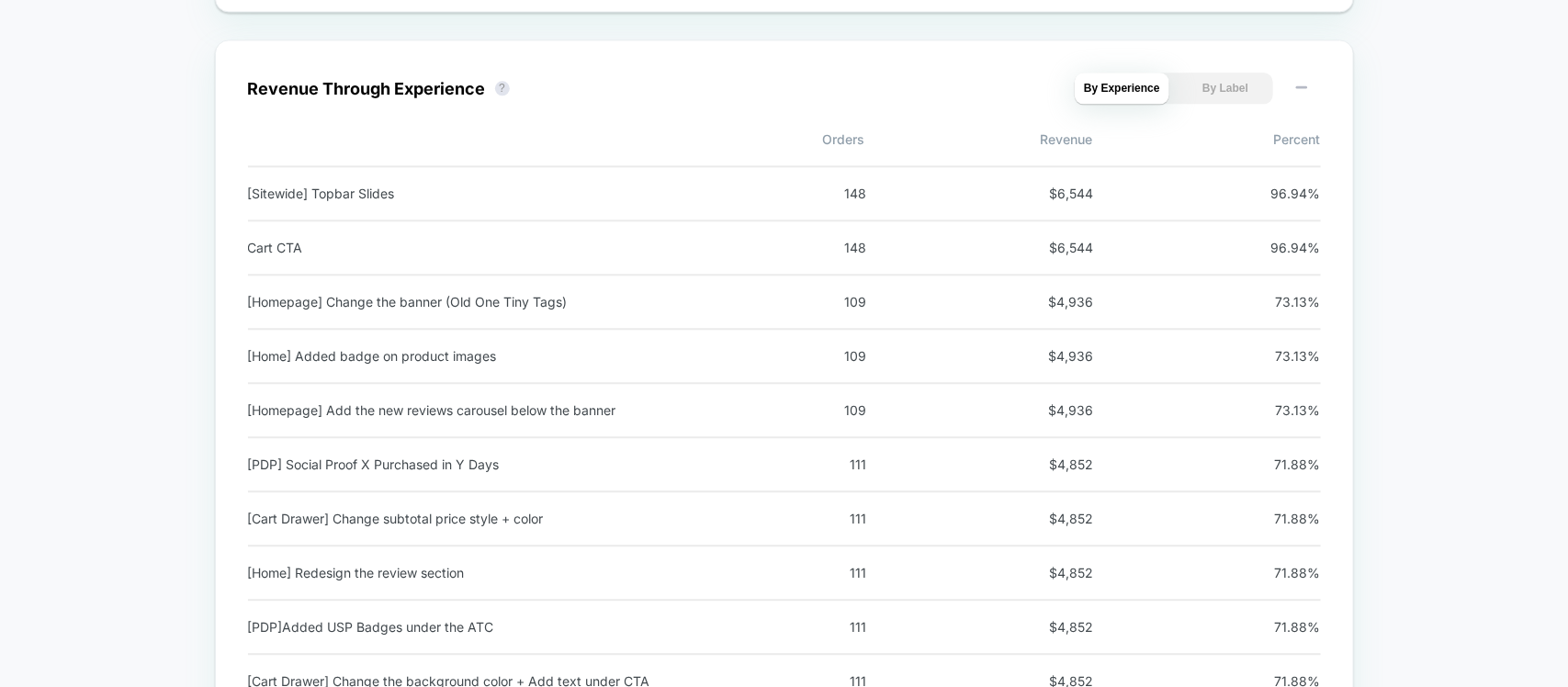
drag, startPoint x: 1050, startPoint y: 195, endPoint x: 1100, endPoint y: 203, distance: 50.6
click at [1100, 201] on div "148 $ 6,544 96.94 %" at bounding box center [1052, 193] width 536 height 15
drag, startPoint x: 1044, startPoint y: 253, endPoint x: 1137, endPoint y: 262, distance: 93.4
click at [1137, 255] on div "148 $ 6,544 96.94 %" at bounding box center [1052, 248] width 536 height 15
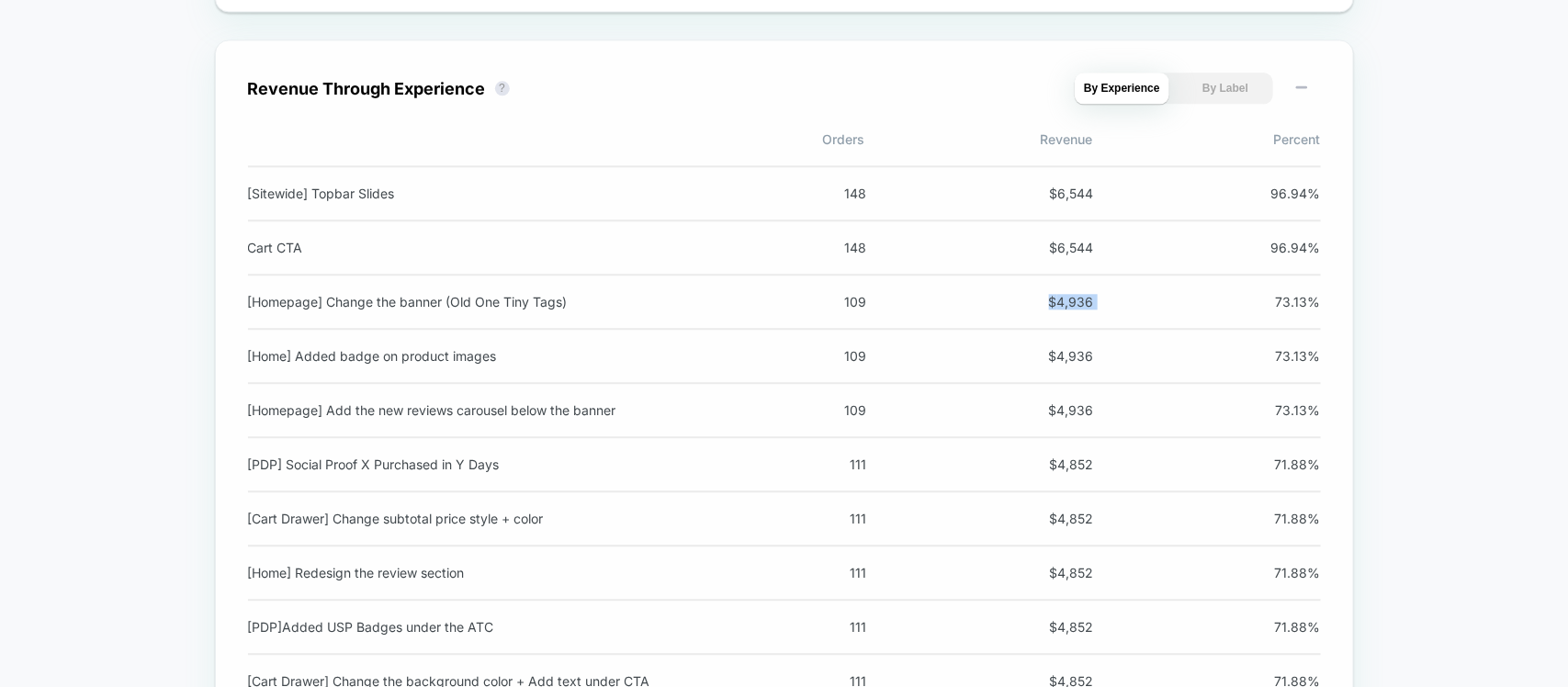
drag, startPoint x: 1034, startPoint y: 313, endPoint x: 1182, endPoint y: 319, distance: 148.1
click at [1182, 319] on div "[Homepage] Change the banner (Old One Tiny Tags) 109 $ 4,936 73.13 %" at bounding box center [784, 302] width 1073 height 54
drag, startPoint x: 1042, startPoint y: 358, endPoint x: 1164, endPoint y: 368, distance: 122.4
click at [1164, 364] on div "109 $ 4,936 73.13 %" at bounding box center [1052, 356] width 536 height 15
drag, startPoint x: 1077, startPoint y: 422, endPoint x: 1108, endPoint y: 422, distance: 31.0
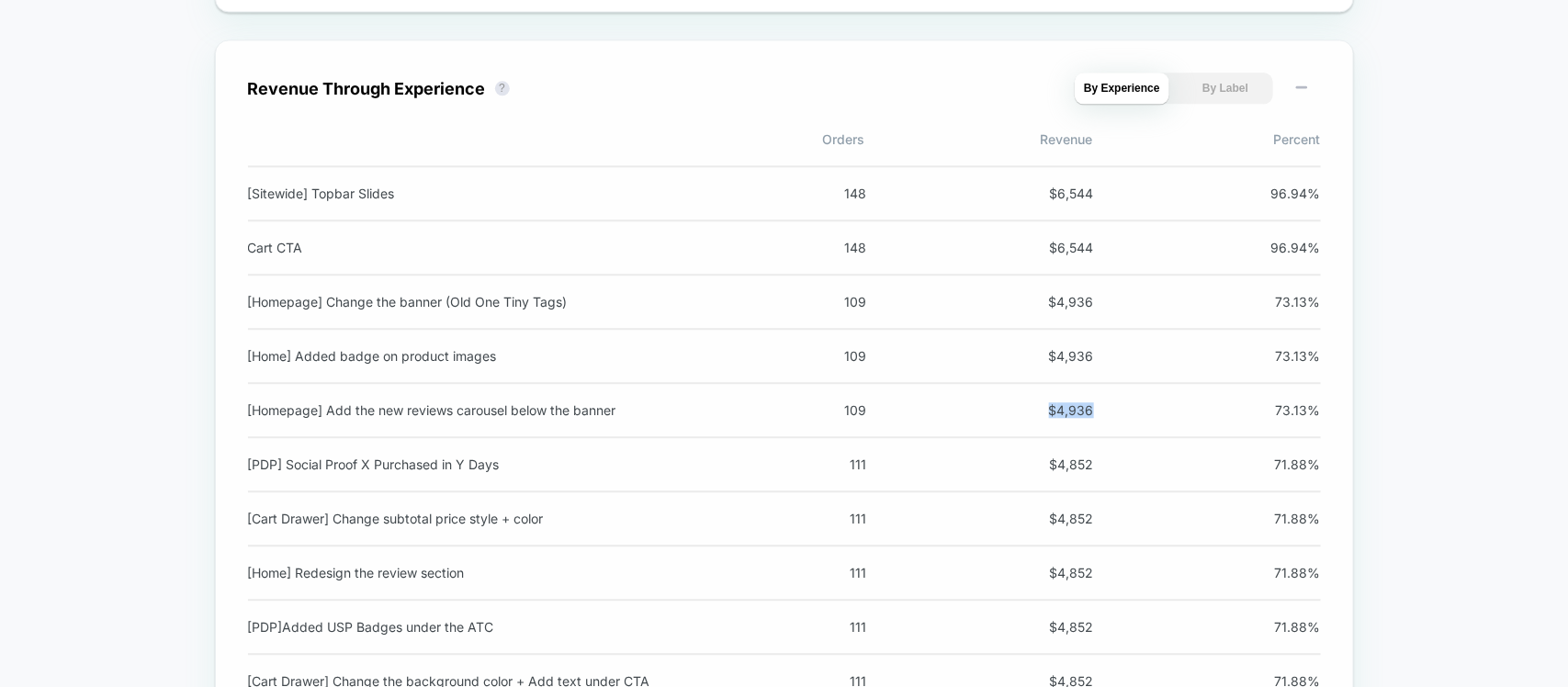
click at [1108, 418] on div "109 $ 4,936 73.13 %" at bounding box center [1052, 410] width 536 height 15
drag, startPoint x: 1093, startPoint y: 478, endPoint x: 1113, endPoint y: 478, distance: 20.0
click at [1113, 472] on div "111 $ 4,852 71.88 %" at bounding box center [1052, 464] width 536 height 15
drag, startPoint x: 1049, startPoint y: 526, endPoint x: 1123, endPoint y: 542, distance: 75.7
click at [1123, 542] on div "[Cart Drawer] Change subtotal price style + color 111 $ 4,852 71.88 %" at bounding box center [784, 519] width 1073 height 54
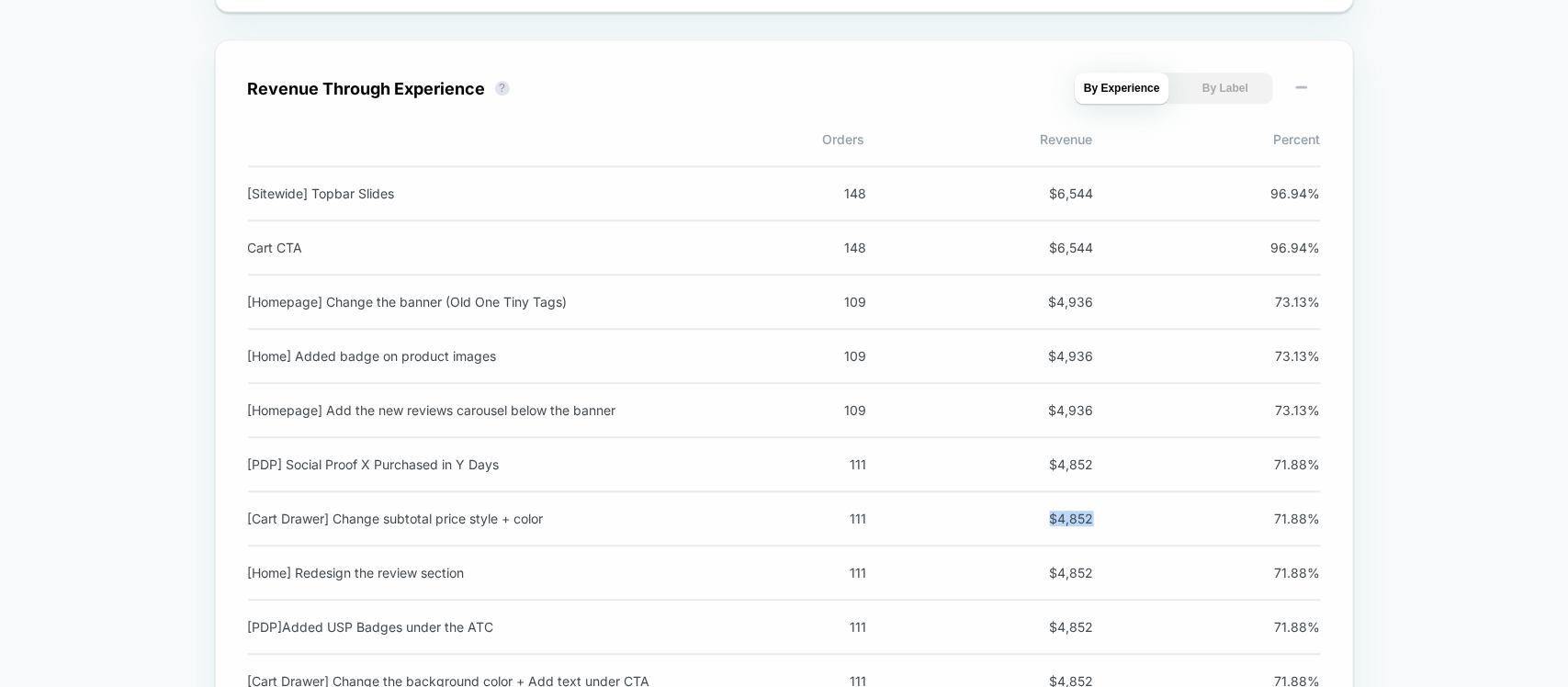
drag, startPoint x: 1040, startPoint y: 595, endPoint x: 1108, endPoint y: 589, distance: 68.3
click at [1108, 589] on div "[Home] Redesign the review section 111 $ 4,852 71.88 %" at bounding box center [784, 574] width 1073 height 54
drag, startPoint x: 1073, startPoint y: 588, endPoint x: 1105, endPoint y: 588, distance: 32.0
click at [1105, 580] on div "111 $ 4,852 71.88 %" at bounding box center [1052, 573] width 536 height 15
drag, startPoint x: 1045, startPoint y: 638, endPoint x: 1140, endPoint y: 630, distance: 95.3
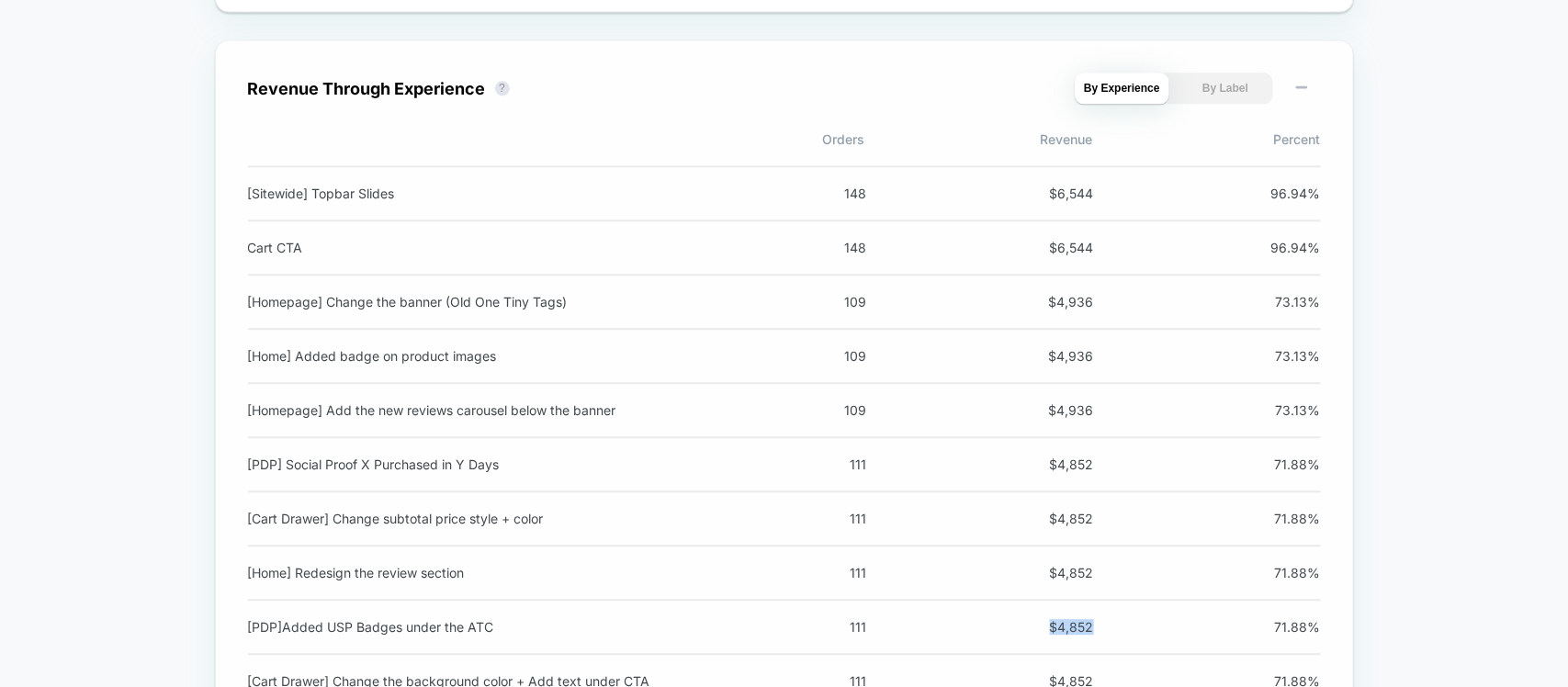
click at [1140, 630] on div "[PDP]Added USP Badges under the ATC 111 $ 4,852 71.88 %" at bounding box center [784, 628] width 1073 height 54
click at [1129, 601] on div "[Home] Redesign the review section 111 $ 4,852 71.88 %" at bounding box center [784, 574] width 1073 height 54
click at [1103, 634] on div "111 $ 4,852 71.88 %" at bounding box center [1052, 627] width 536 height 15
click at [1073, 634] on span "$ 4,852" at bounding box center [1053, 627] width 83 height 15
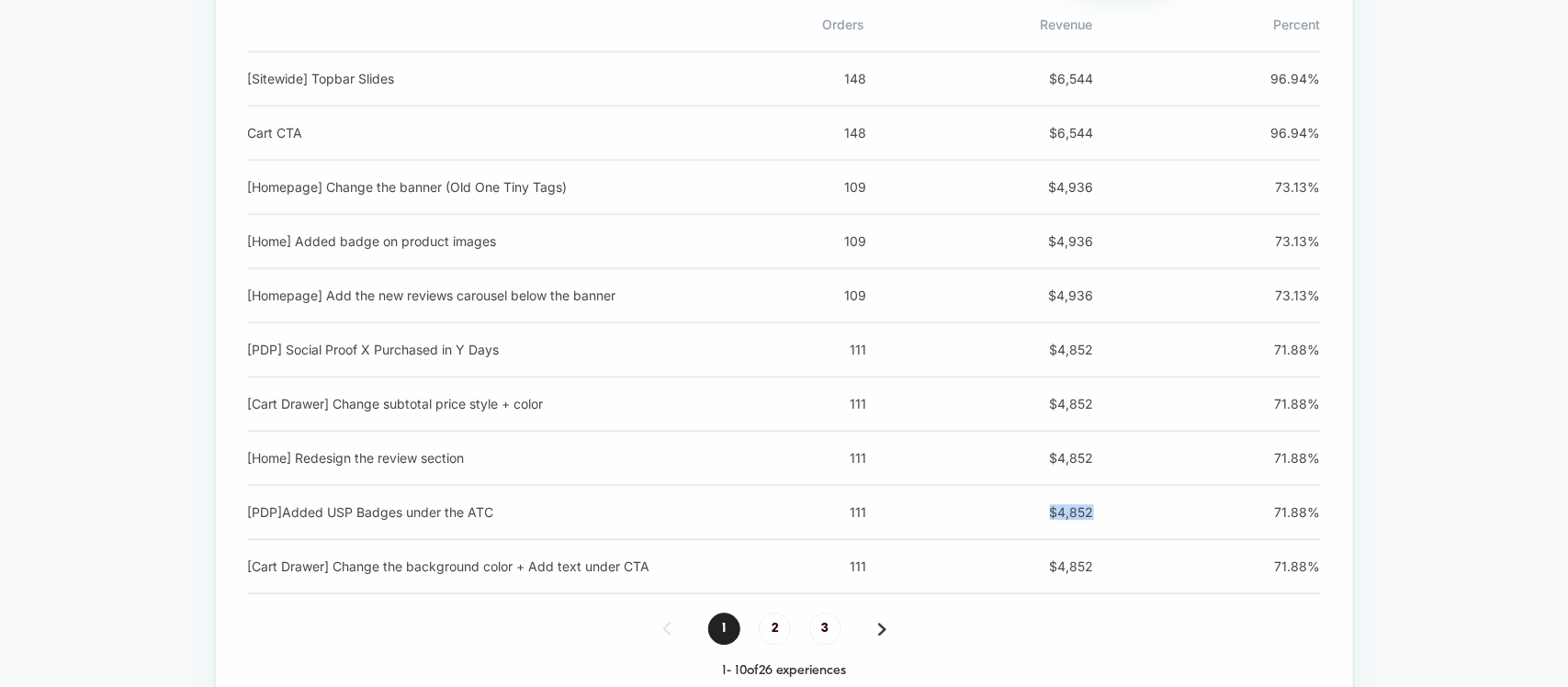
click at [1136, 517] on div "111 $ 4,852 71.88 %" at bounding box center [1052, 511] width 536 height 15
click at [1067, 519] on span "$ 4,852" at bounding box center [1053, 511] width 83 height 15
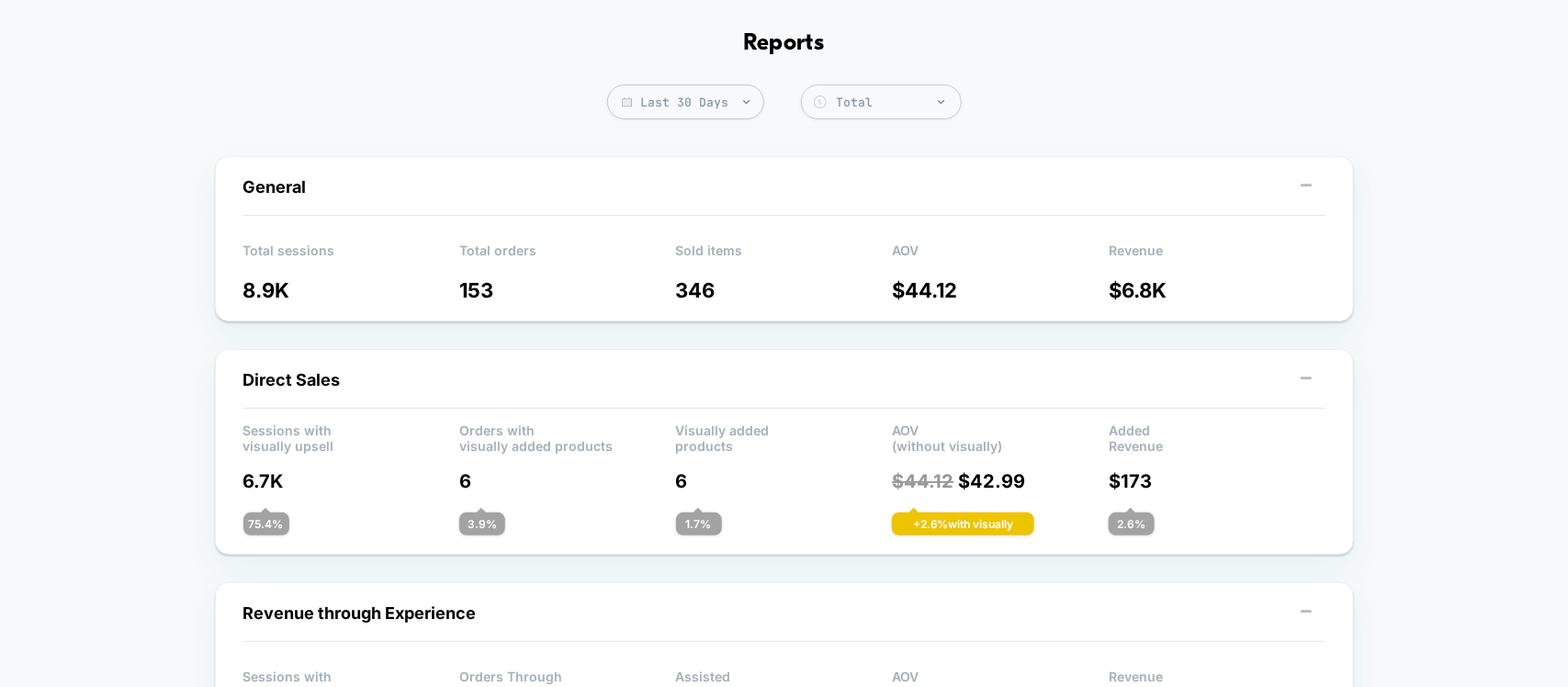
scroll to position [0, 0]
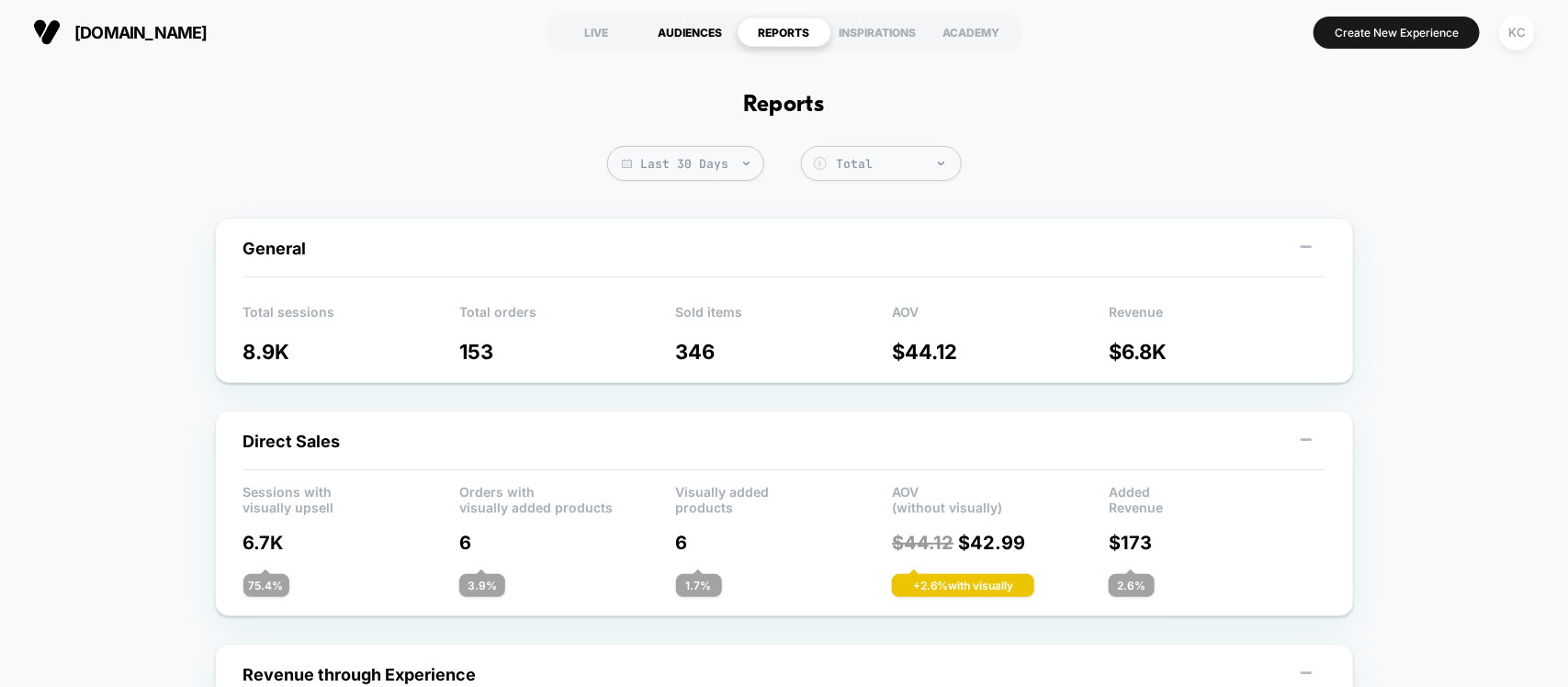
click at [677, 34] on div "AUDIENCES" at bounding box center [691, 32] width 94 height 30
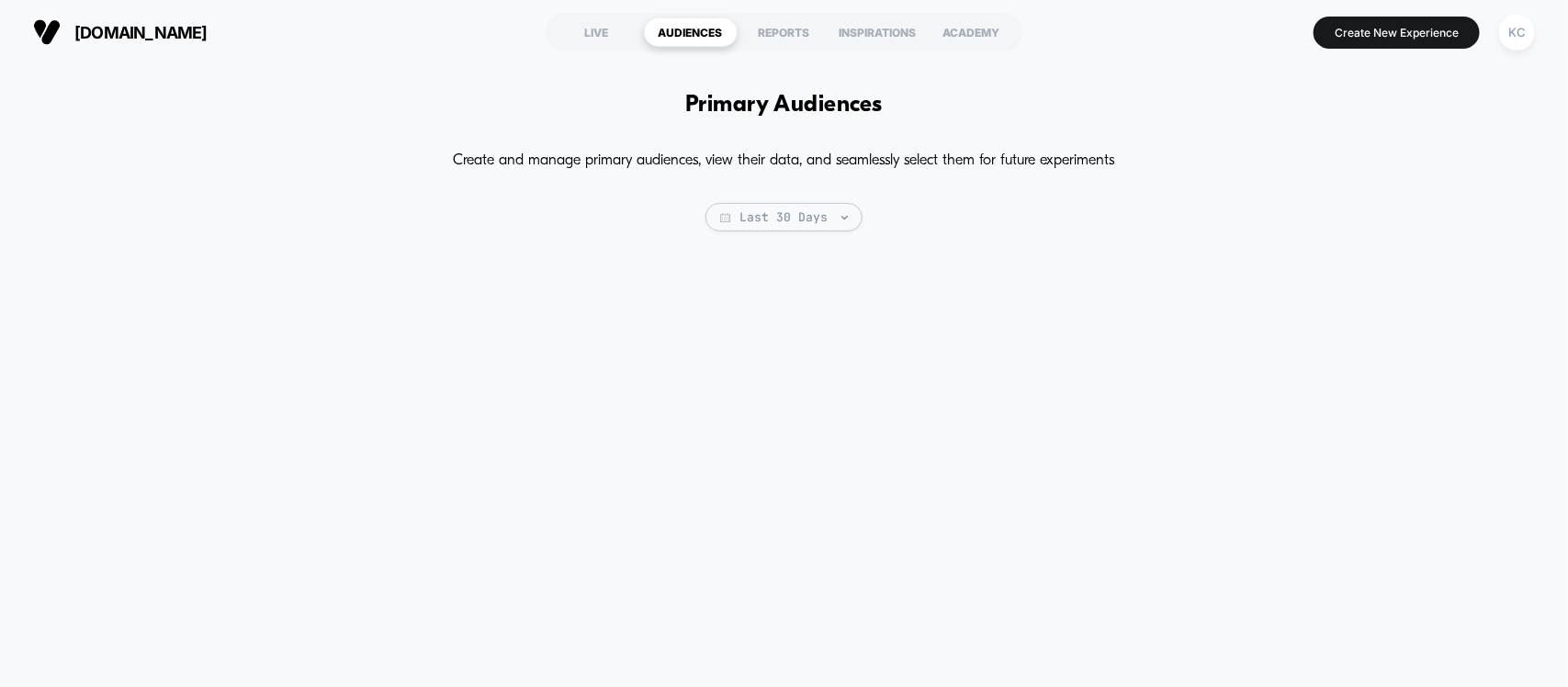
click at [580, 12] on section "LIVE AUDIENCES REPORTS INSPIRATIONS ACADEMY" at bounding box center [784, 33] width 495 height 46
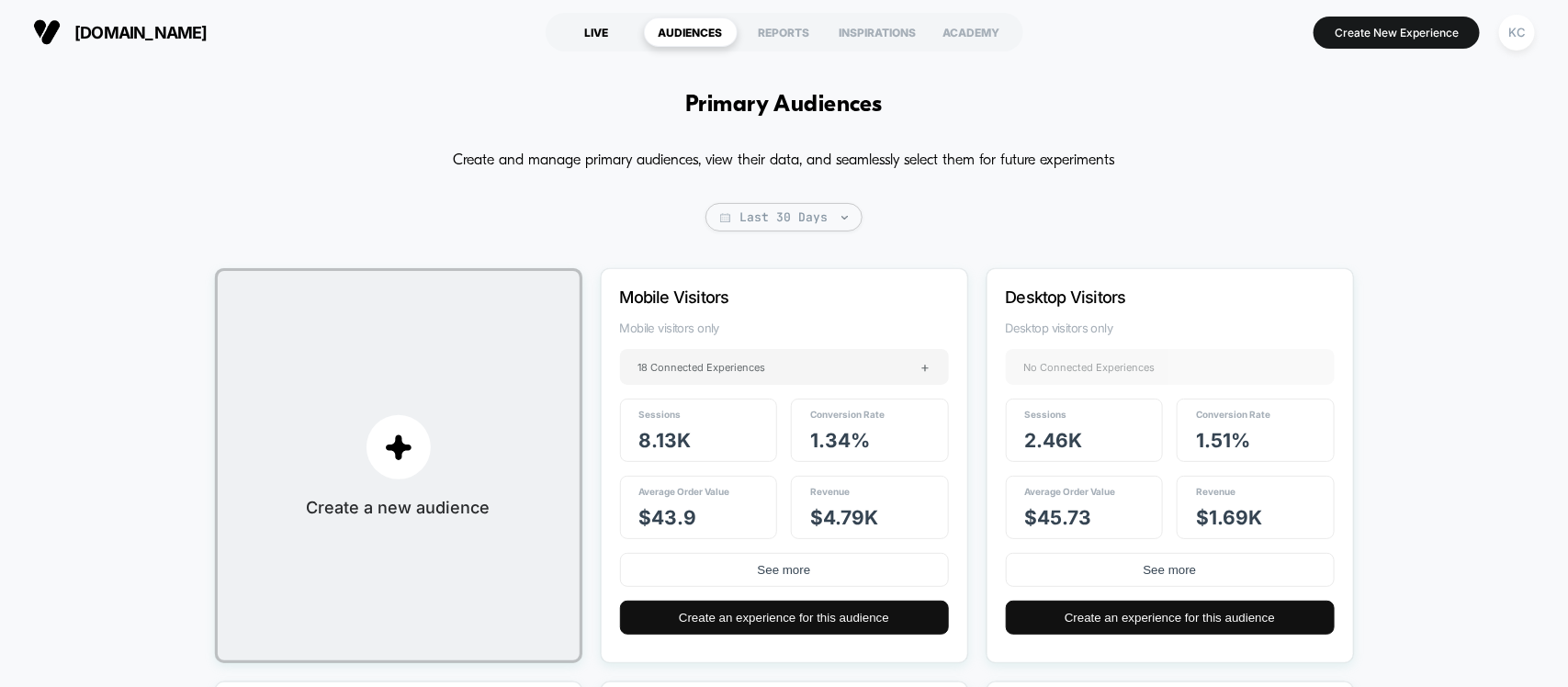
click at [597, 33] on div "LIVE" at bounding box center [597, 32] width 94 height 30
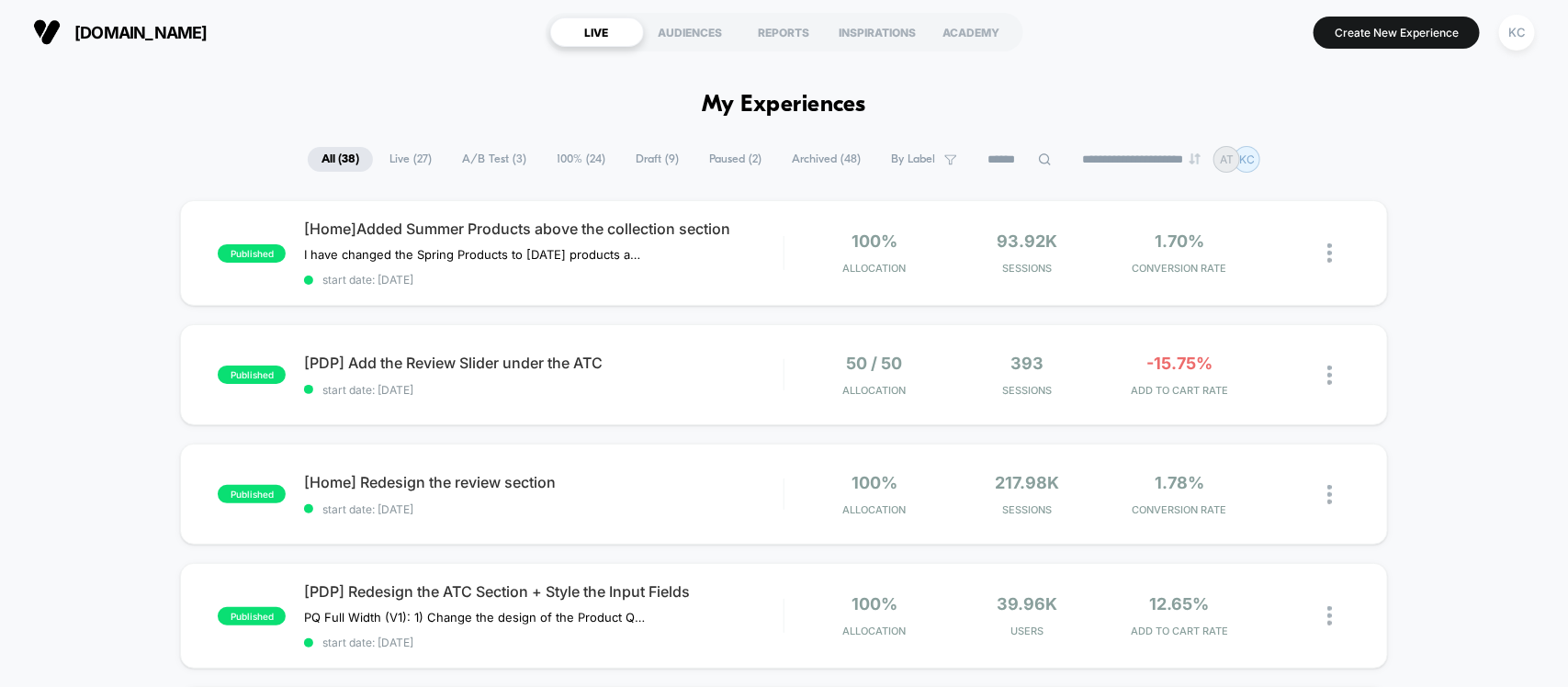
click at [400, 154] on span "Live ( 27 )" at bounding box center [410, 159] width 70 height 25
click at [384, 226] on span "[Home]Added Summer Products above the collection section" at bounding box center [543, 228] width 479 height 18
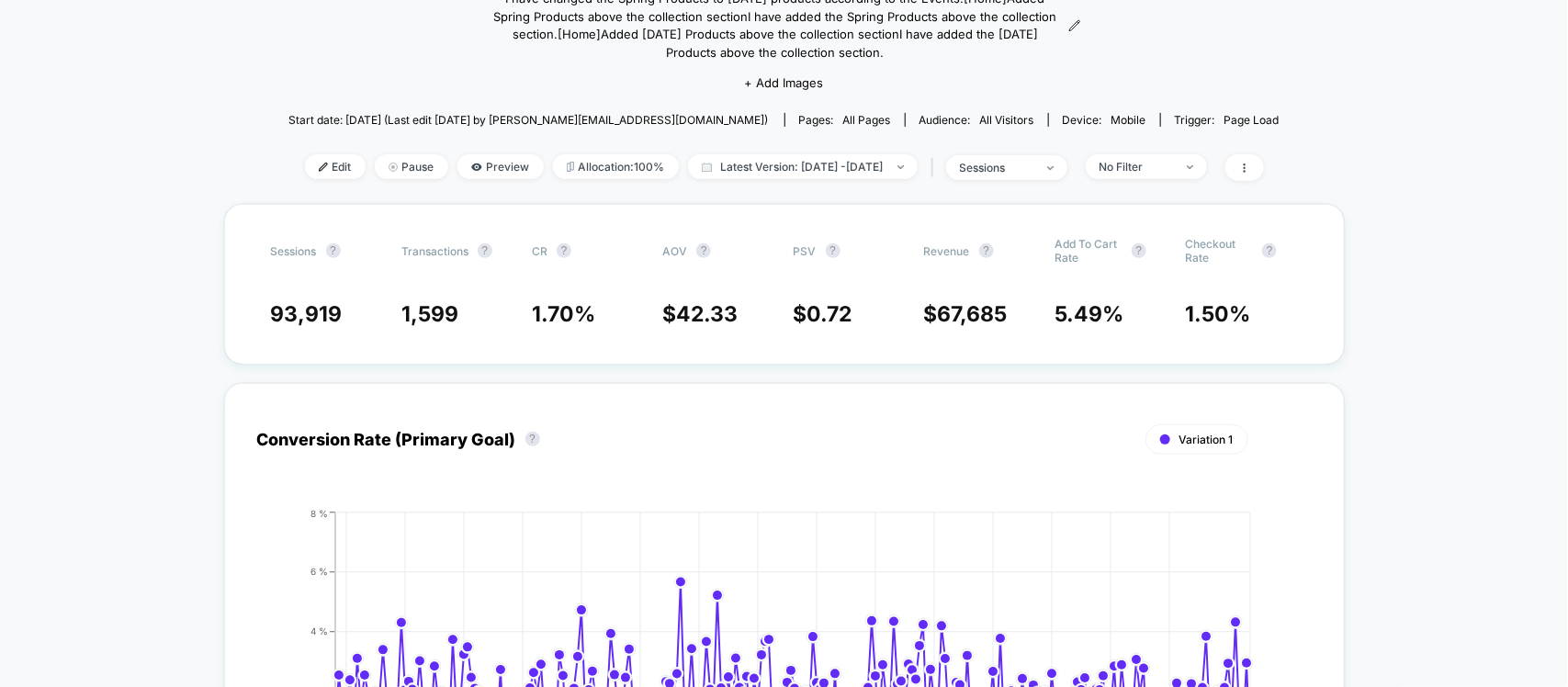
scroll to position [115, 0]
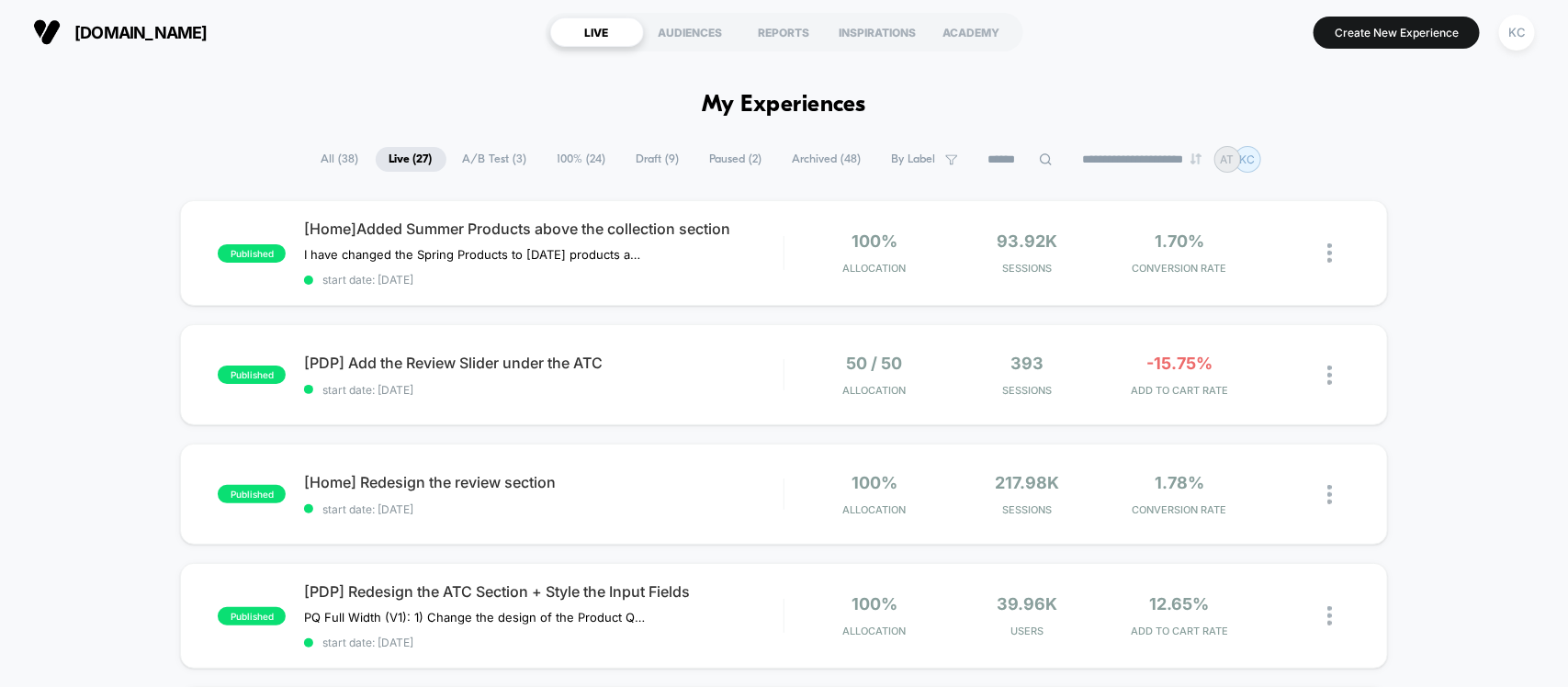
click at [499, 153] on span "A/B Test ( 3 )" at bounding box center [495, 159] width 92 height 25
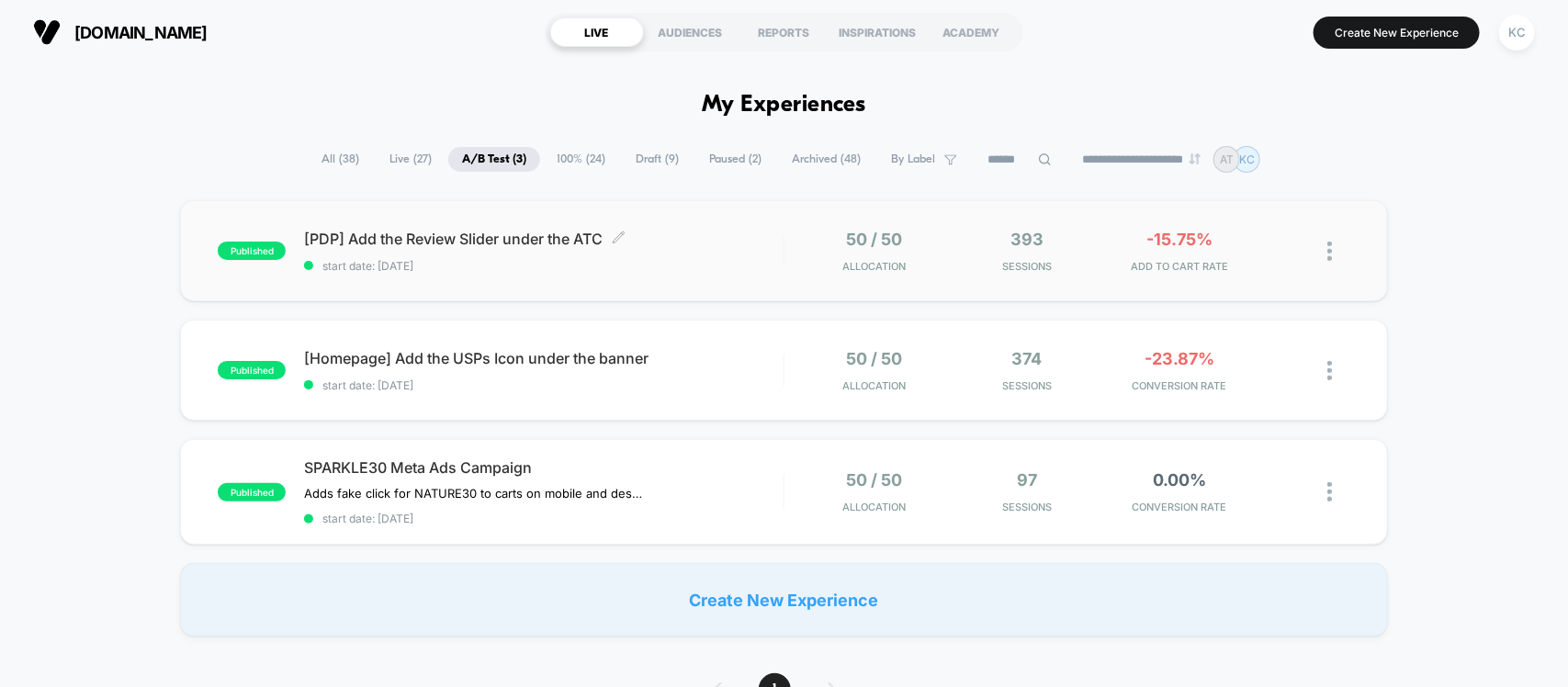
click at [368, 232] on span "[PDP] Add the Review Slider under the ATC Click to edit experience details" at bounding box center [543, 238] width 479 height 18
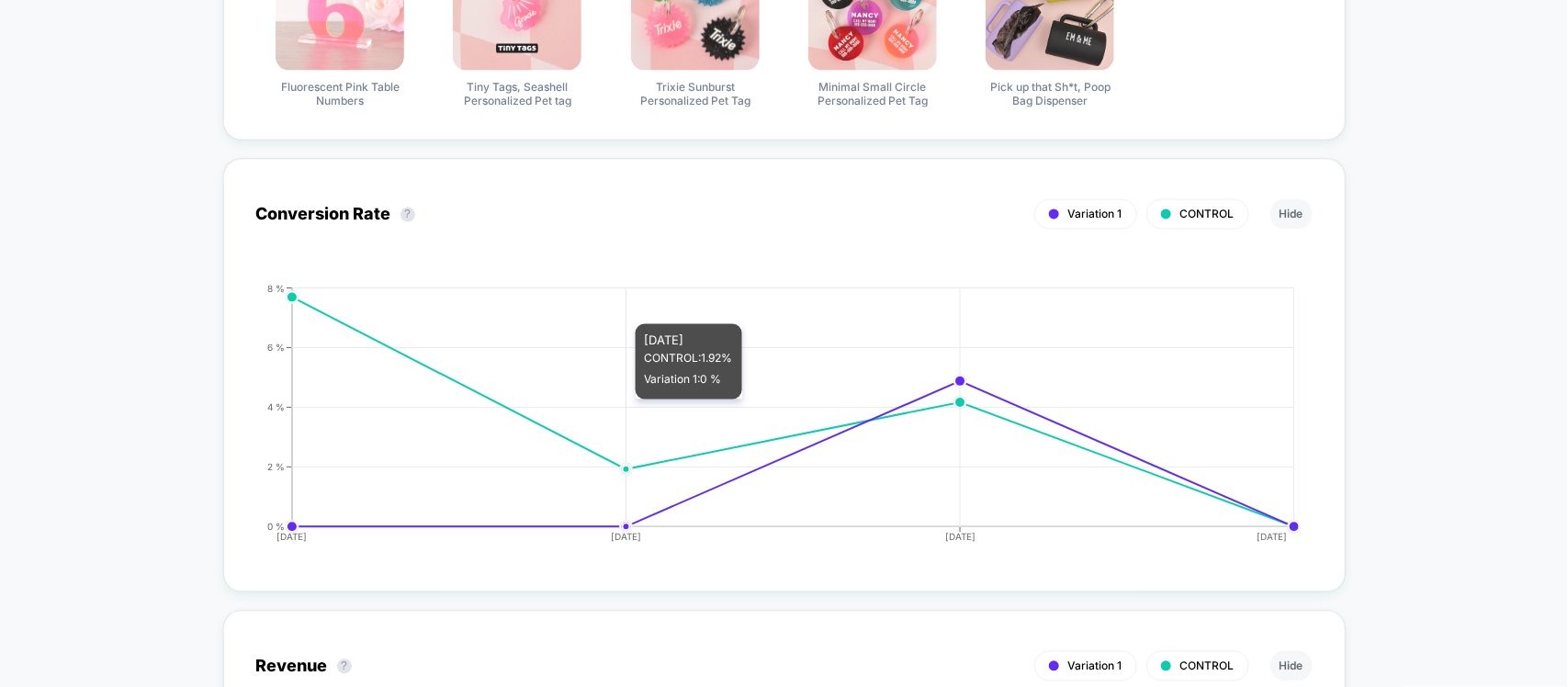
scroll to position [1408, 0]
click at [623, 305] on icon "[DATE] [DATE] [DATE] [DATE] 0 % 2 % 4 % 6 % 8 %" at bounding box center [765, 420] width 1066 height 275
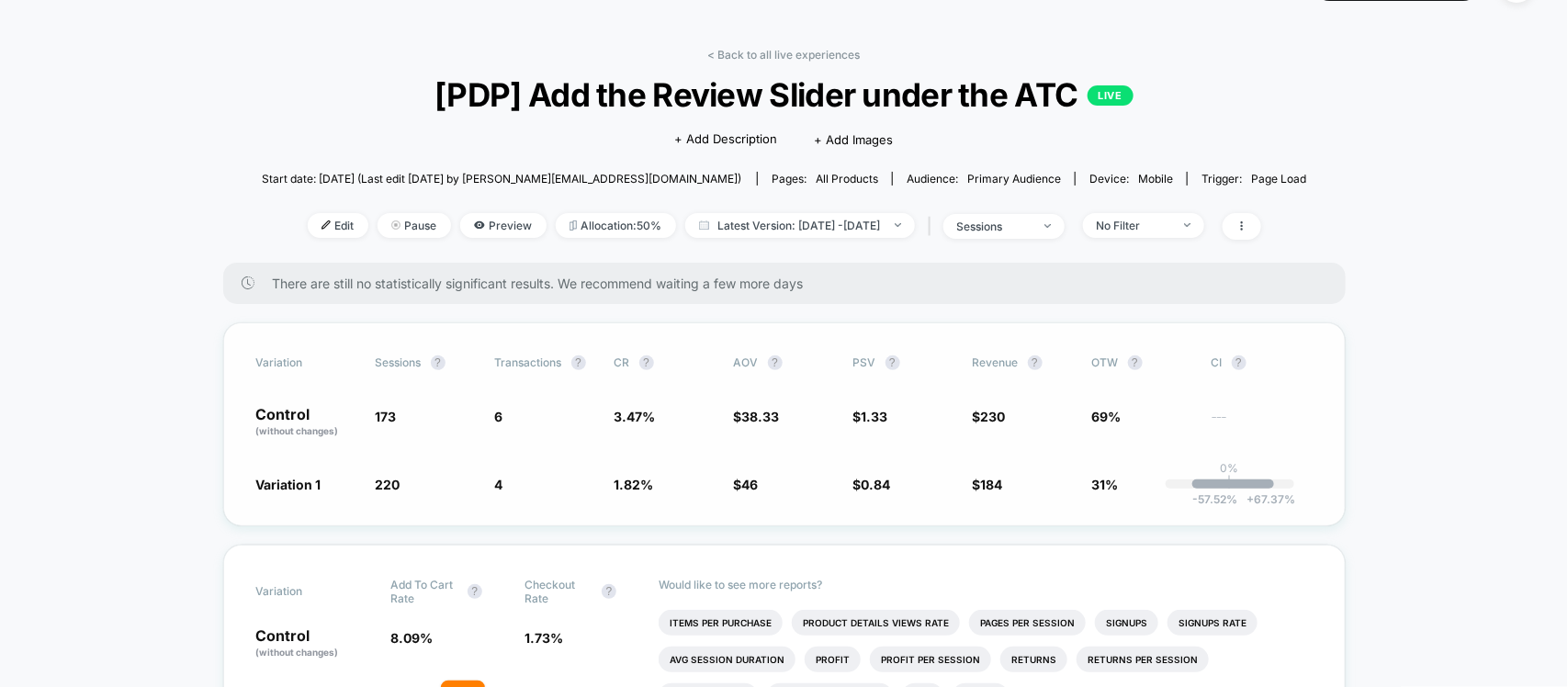
scroll to position [0, 0]
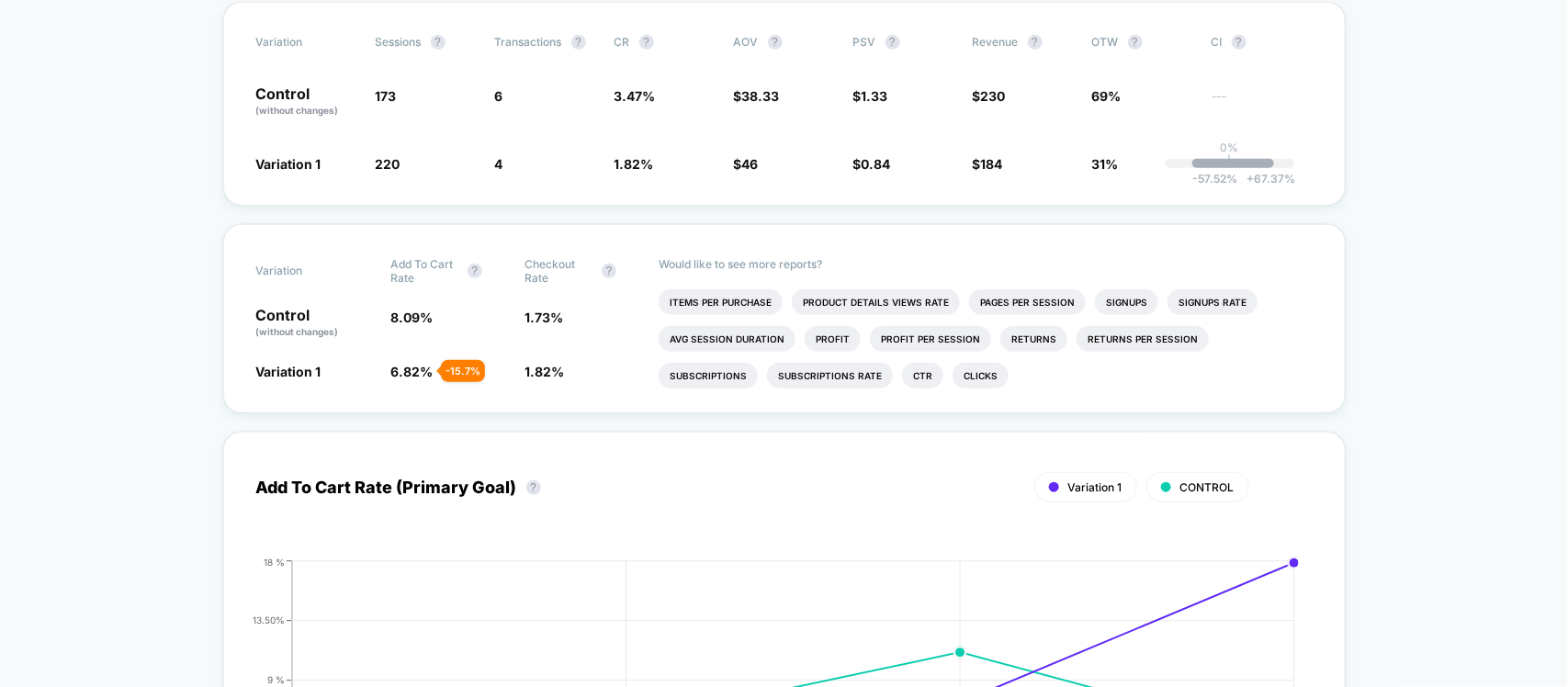
scroll to position [344, 0]
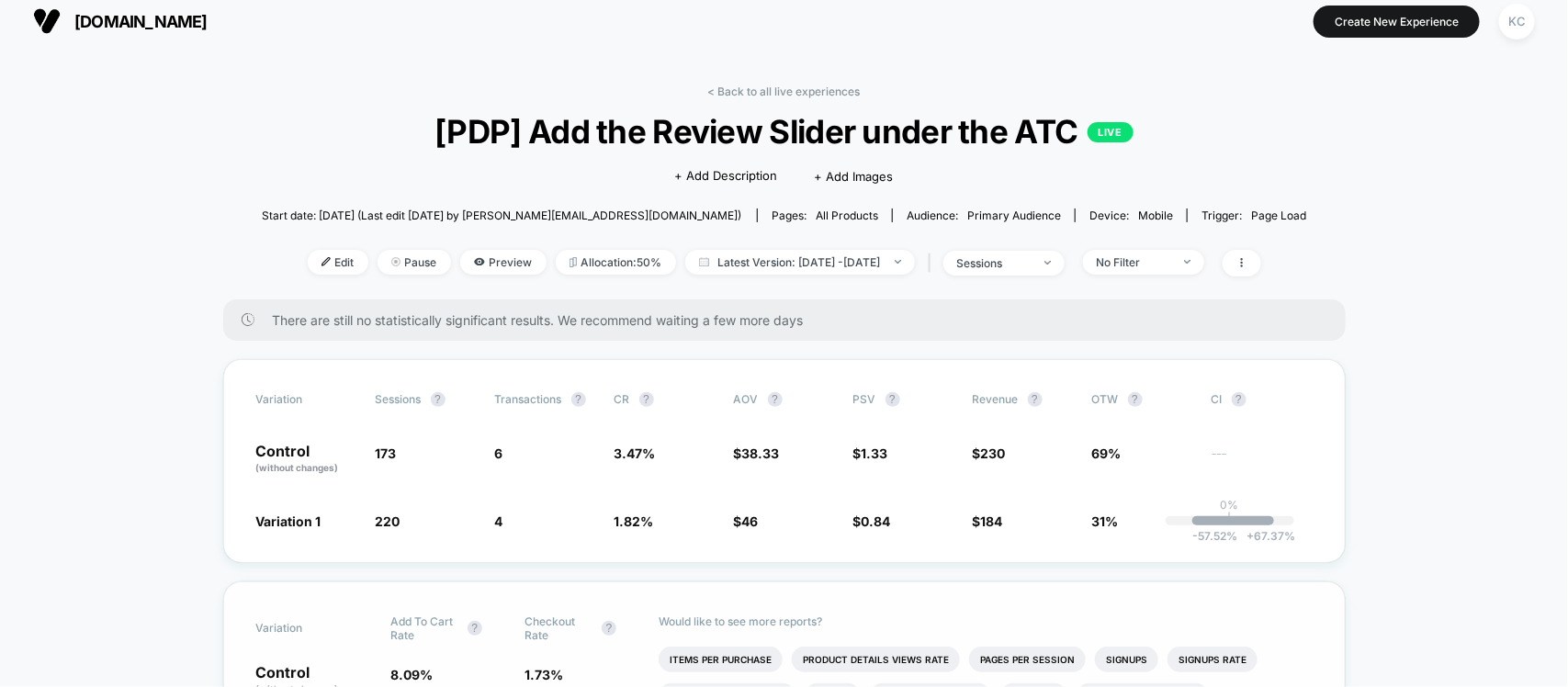
scroll to position [0, 0]
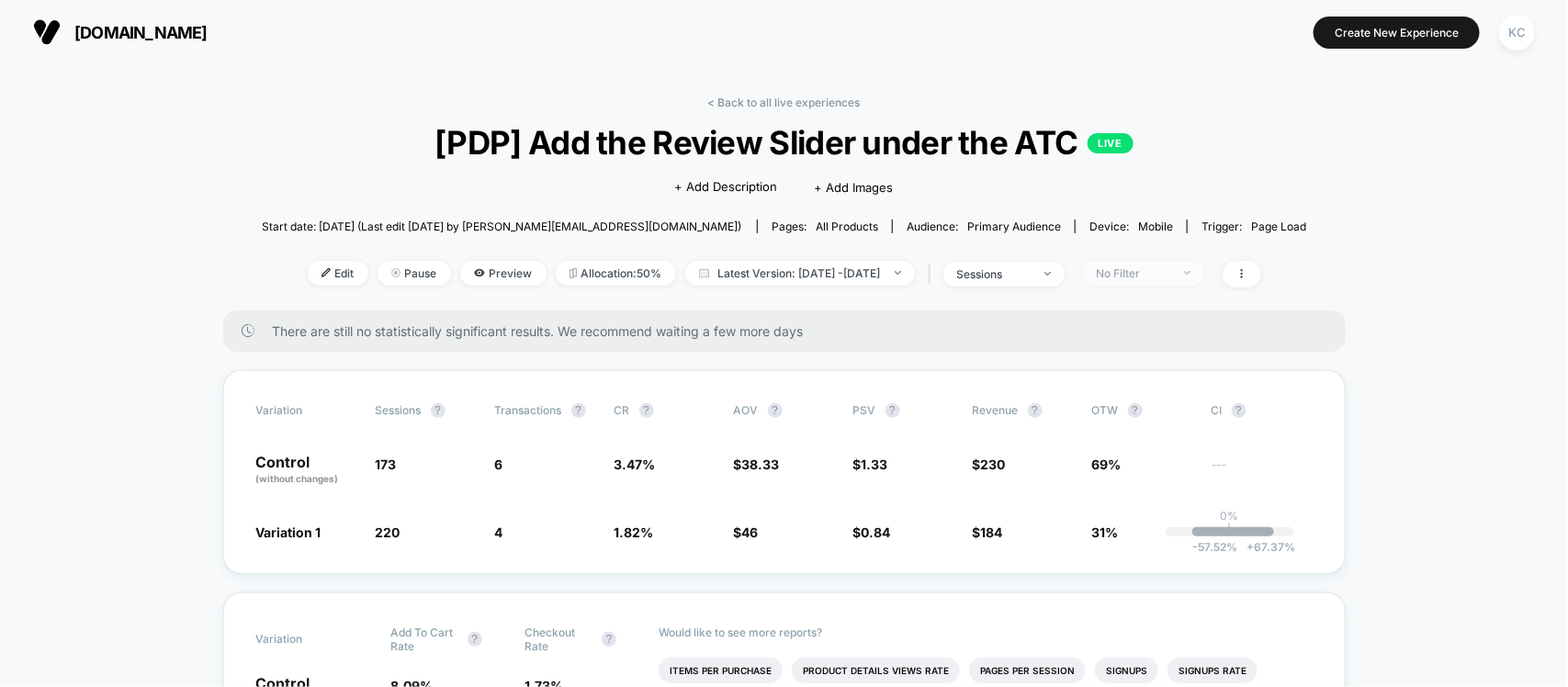
click at [1170, 272] on div "No Filter" at bounding box center [1133, 273] width 74 height 13
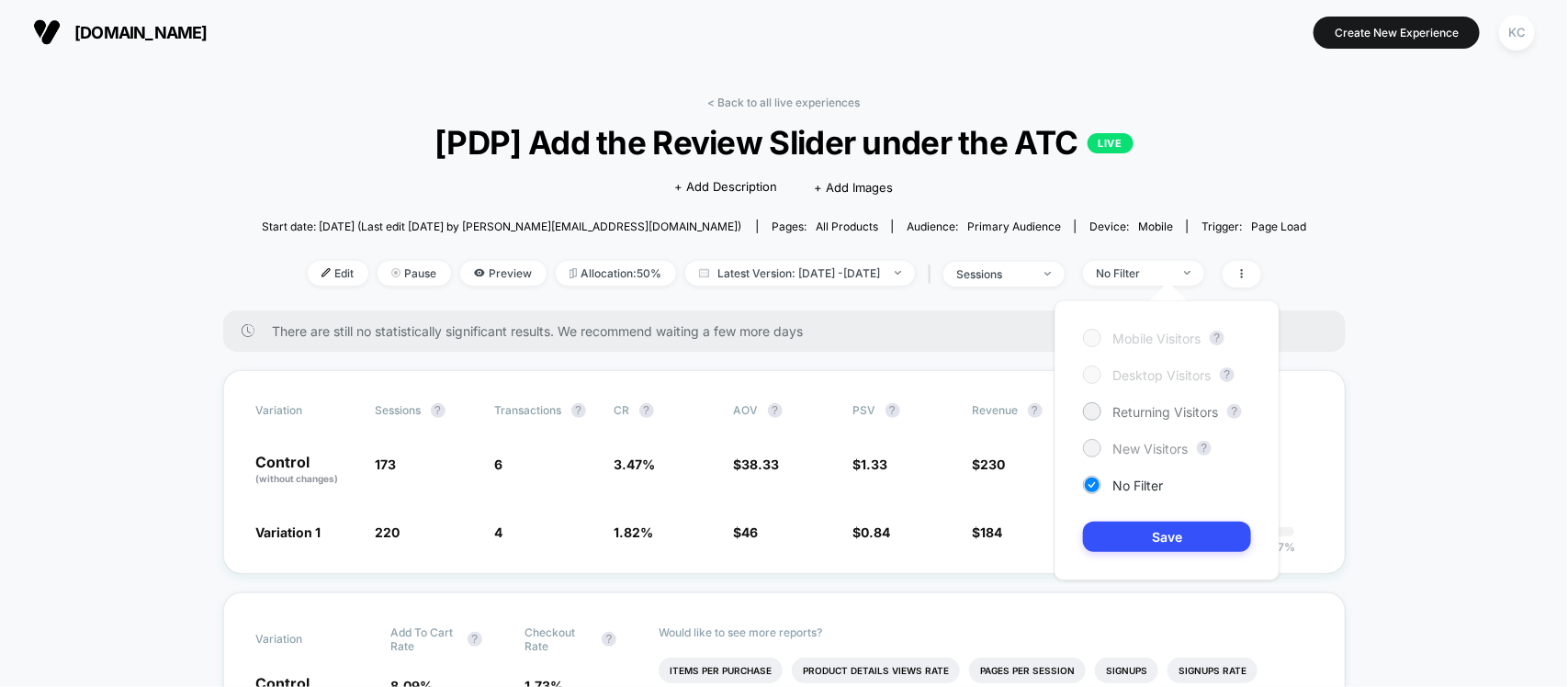
click at [1091, 445] on div at bounding box center [1091, 447] width 13 height 13
click at [1174, 544] on button "Save" at bounding box center [1167, 537] width 168 height 31
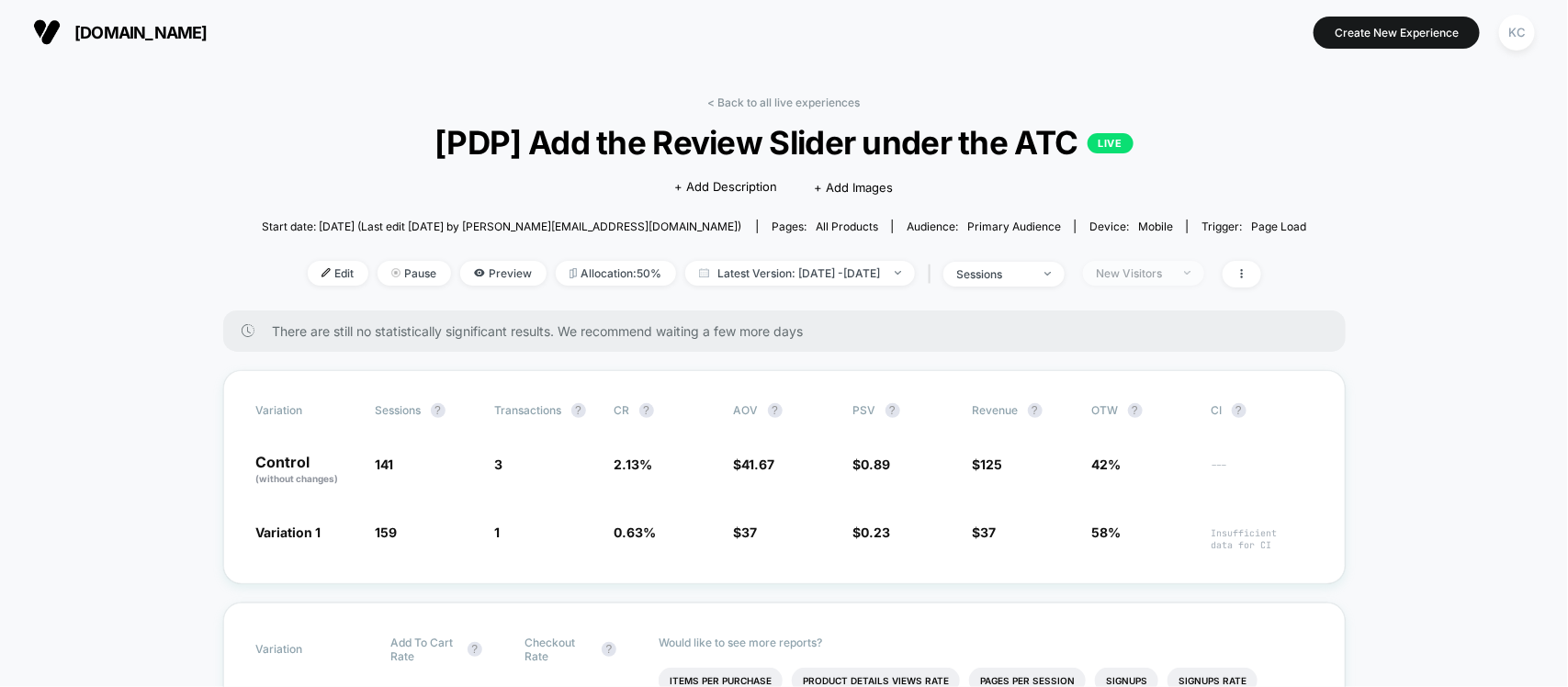
click at [1178, 278] on span "New Visitors" at bounding box center [1144, 273] width 121 height 25
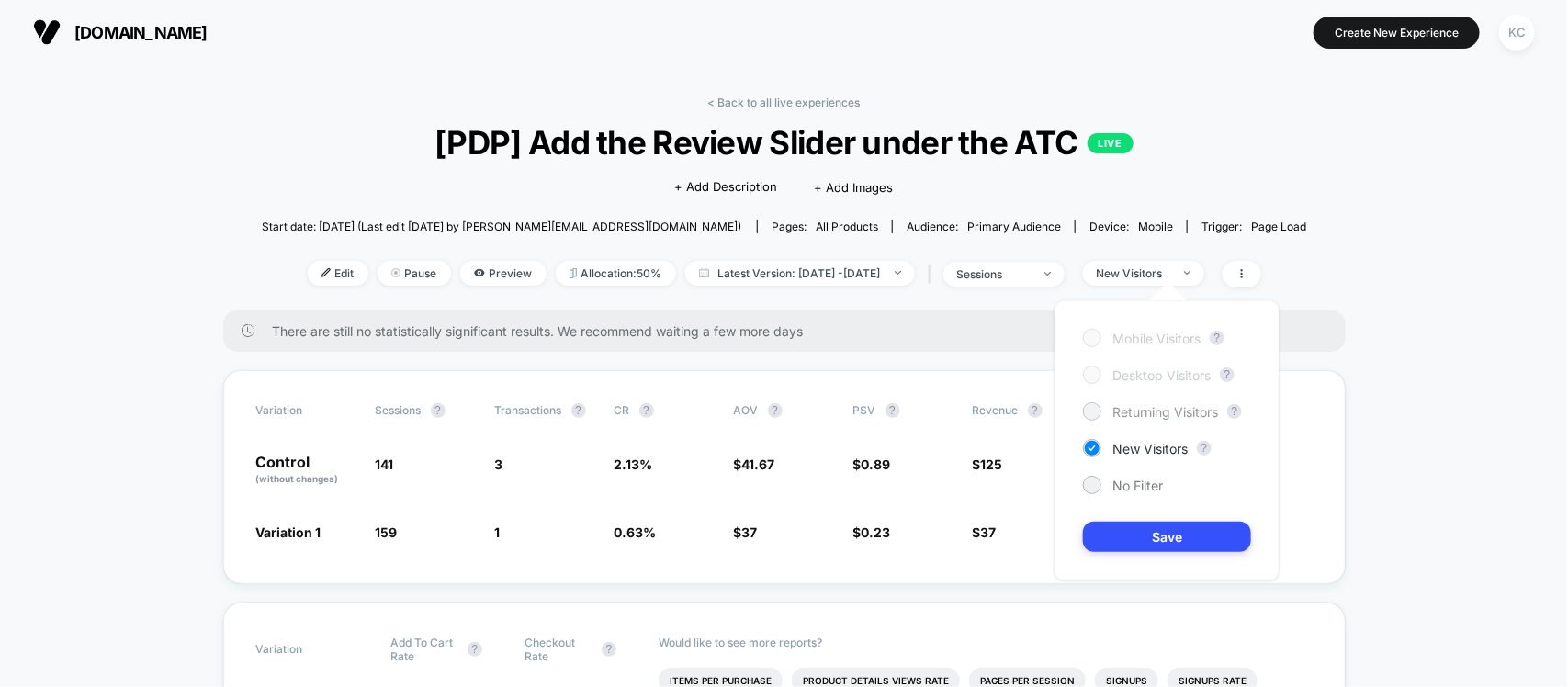
click at [1104, 407] on div "Returning Visitors" at bounding box center [1151, 411] width 135 height 18
click at [1150, 537] on button "Save" at bounding box center [1167, 537] width 168 height 31
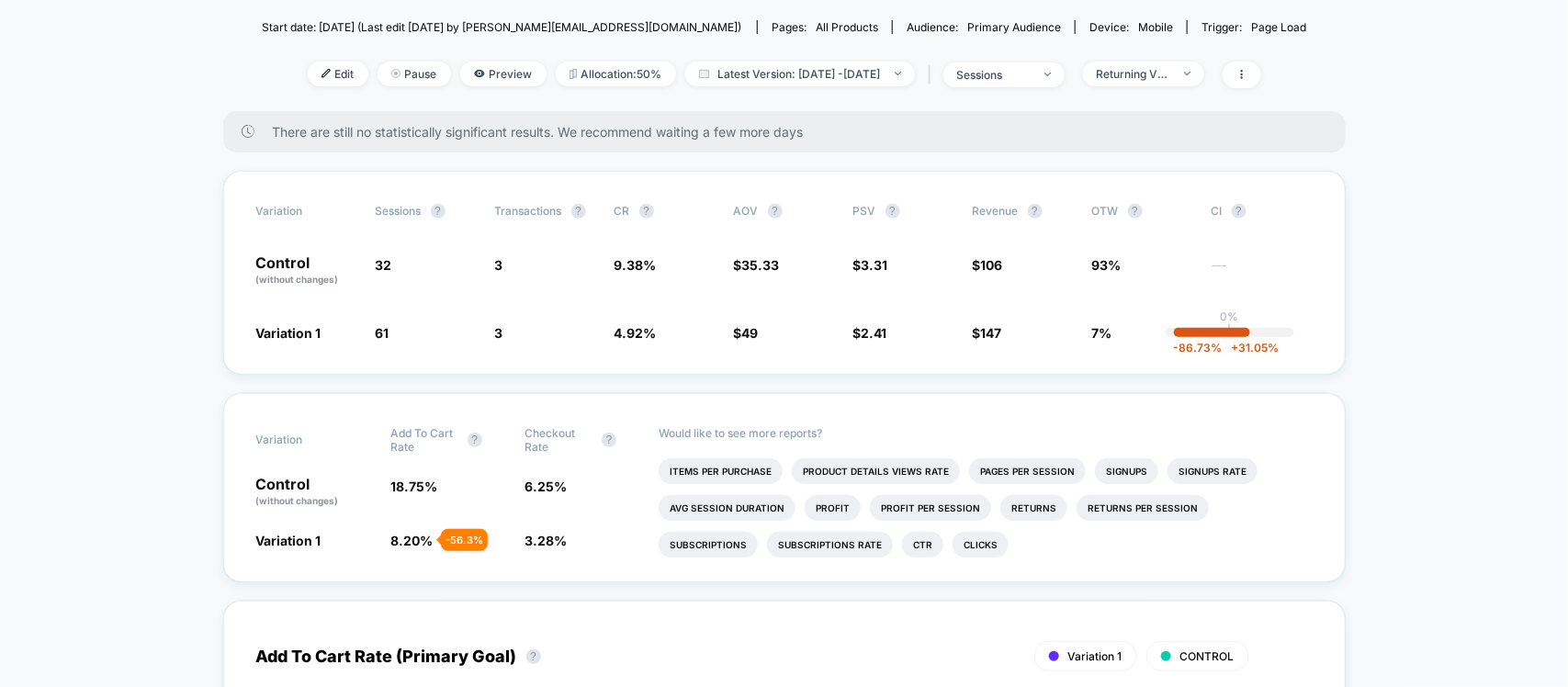
scroll to position [229, 0]
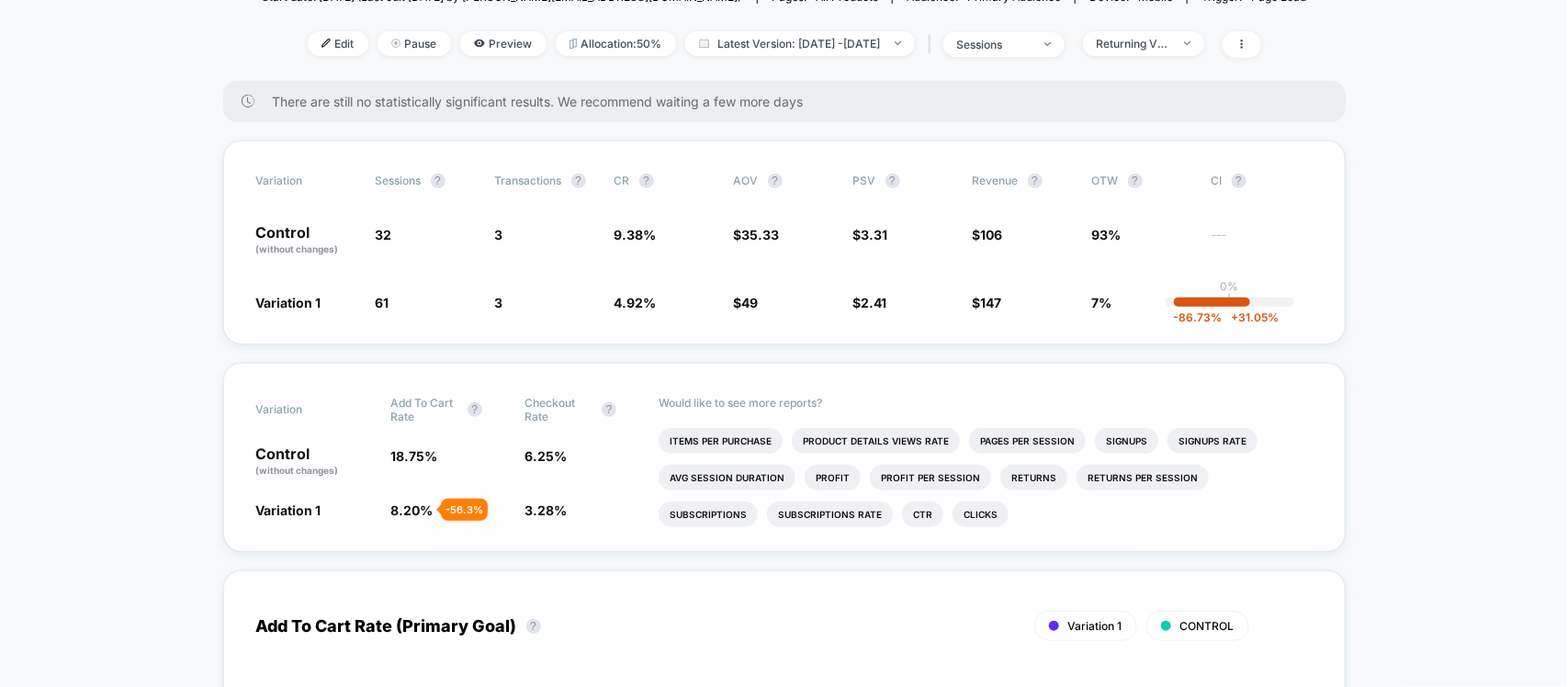
drag, startPoint x: 259, startPoint y: 404, endPoint x: 343, endPoint y: 405, distance: 84.0
click at [343, 405] on div "Variation Add To Cart Rate ? Checkout Rate ? Control (without changes) 18.75 % …" at bounding box center [785, 457] width 1123 height 189
drag, startPoint x: 383, startPoint y: 395, endPoint x: 445, endPoint y: 418, distance: 66.1
click at [445, 418] on div "Variation Add To Cart Rate ? Checkout Rate ? Control (without changes) 18.75 % …" at bounding box center [785, 457] width 1123 height 189
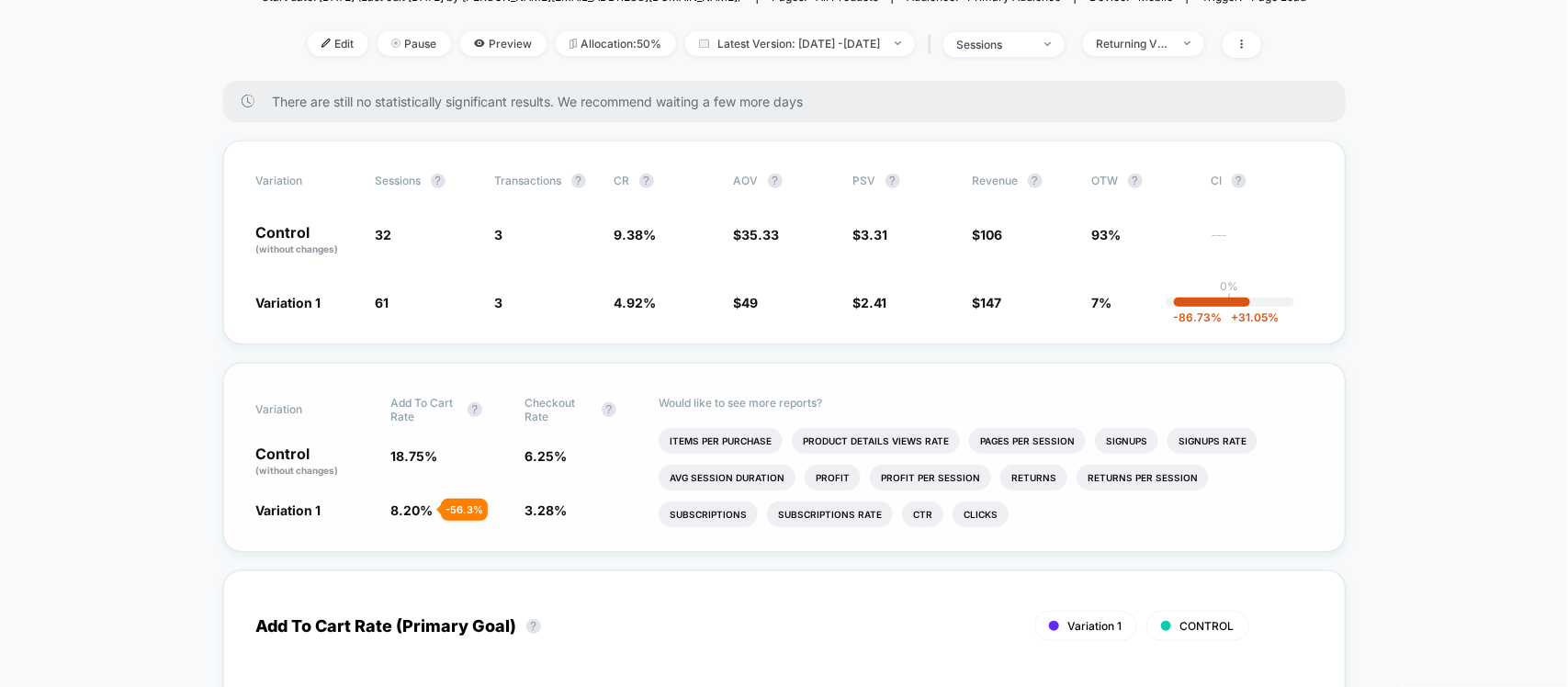
drag, startPoint x: 510, startPoint y: 392, endPoint x: 565, endPoint y: 429, distance: 66.3
click at [565, 429] on div "Variation Add To Cart Rate ? Checkout Rate ? Control (without changes) 18.75 % …" at bounding box center [785, 457] width 1123 height 189
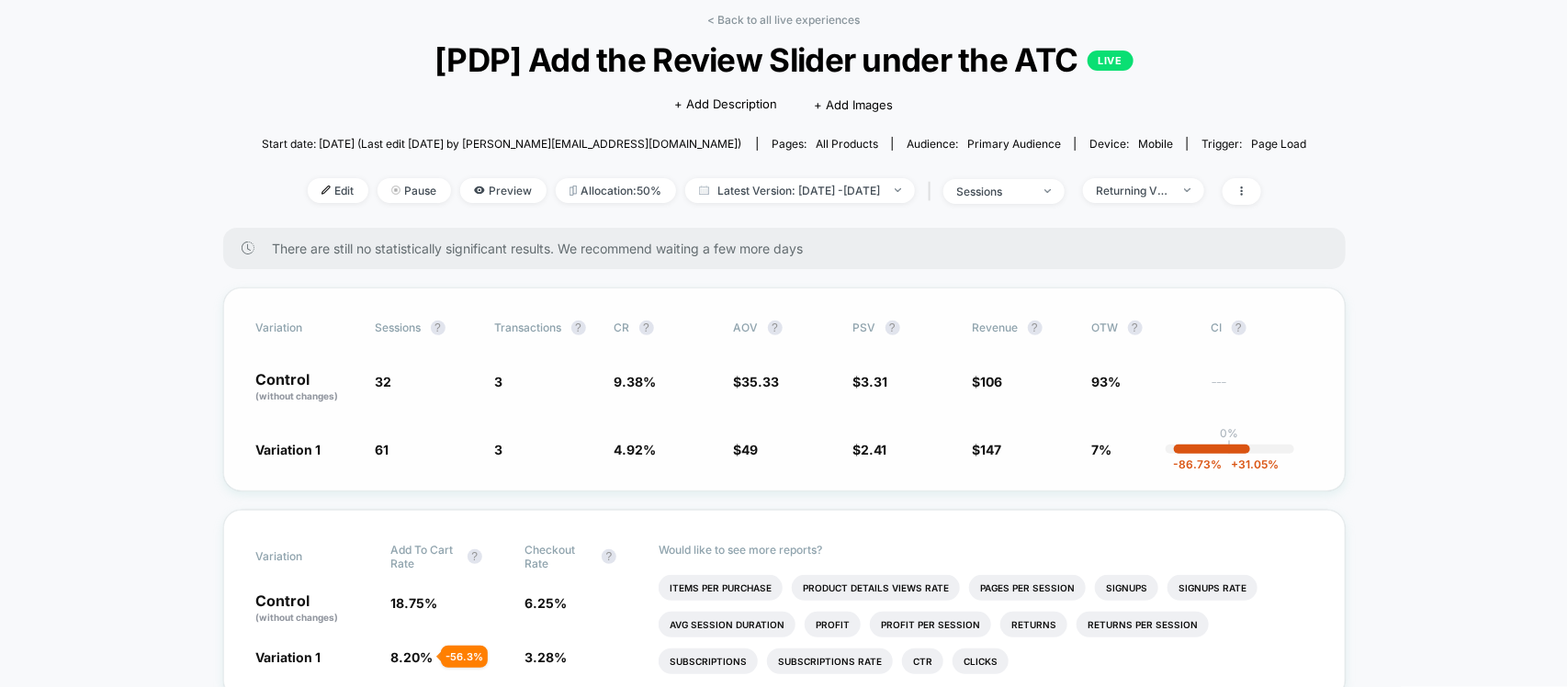
scroll to position [115, 0]
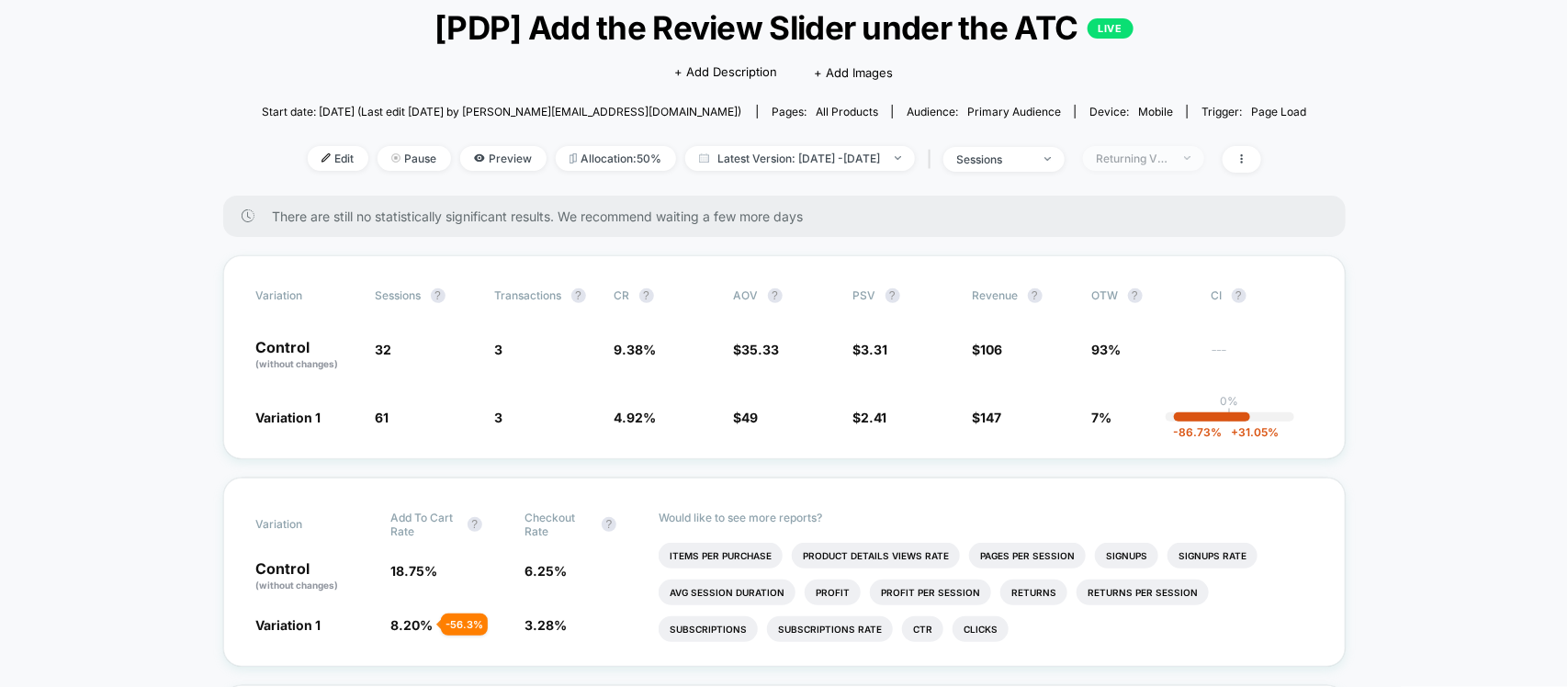
click at [1204, 149] on span "Returning Visitors" at bounding box center [1144, 158] width 121 height 25
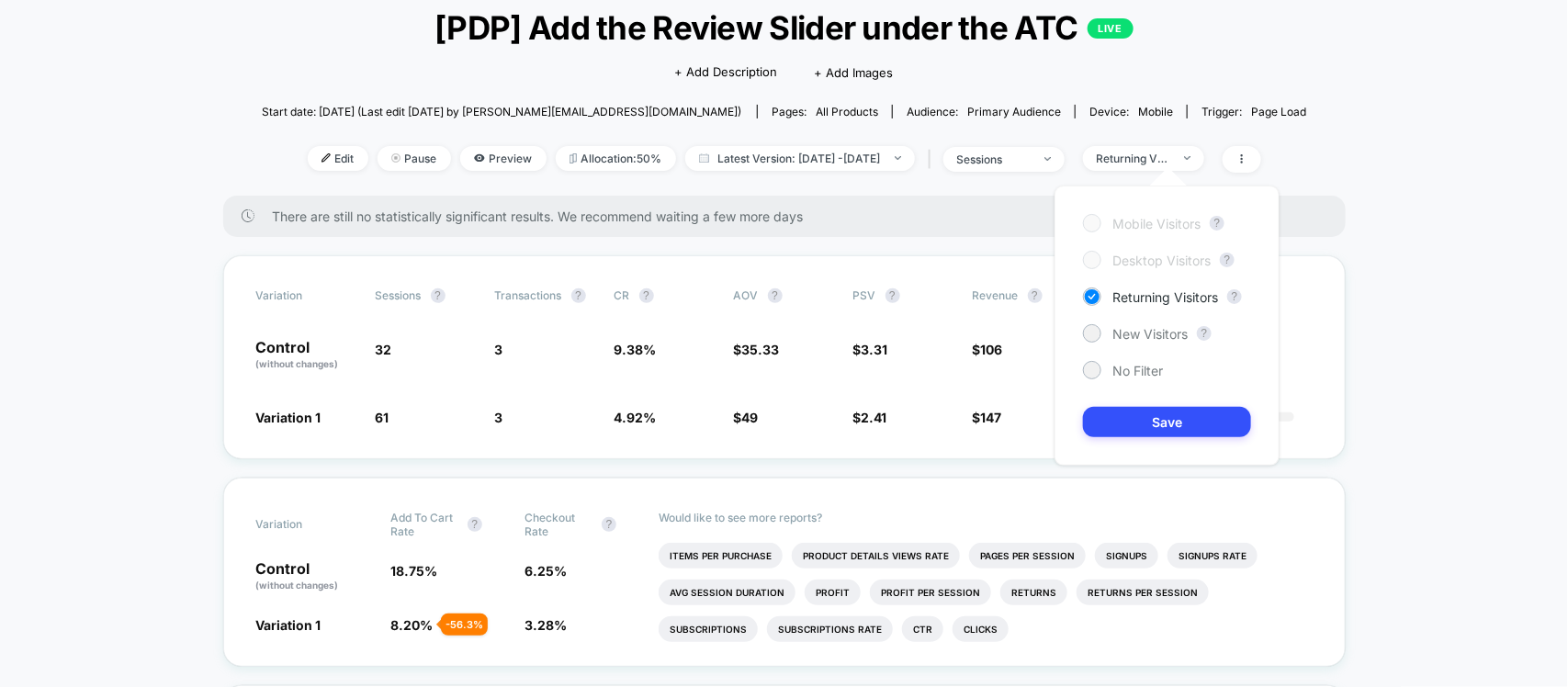
click at [1093, 264] on div at bounding box center [1091, 259] width 13 height 13
click at [1090, 331] on div at bounding box center [1091, 333] width 13 height 13
click at [1176, 409] on button "Save" at bounding box center [1167, 422] width 168 height 31
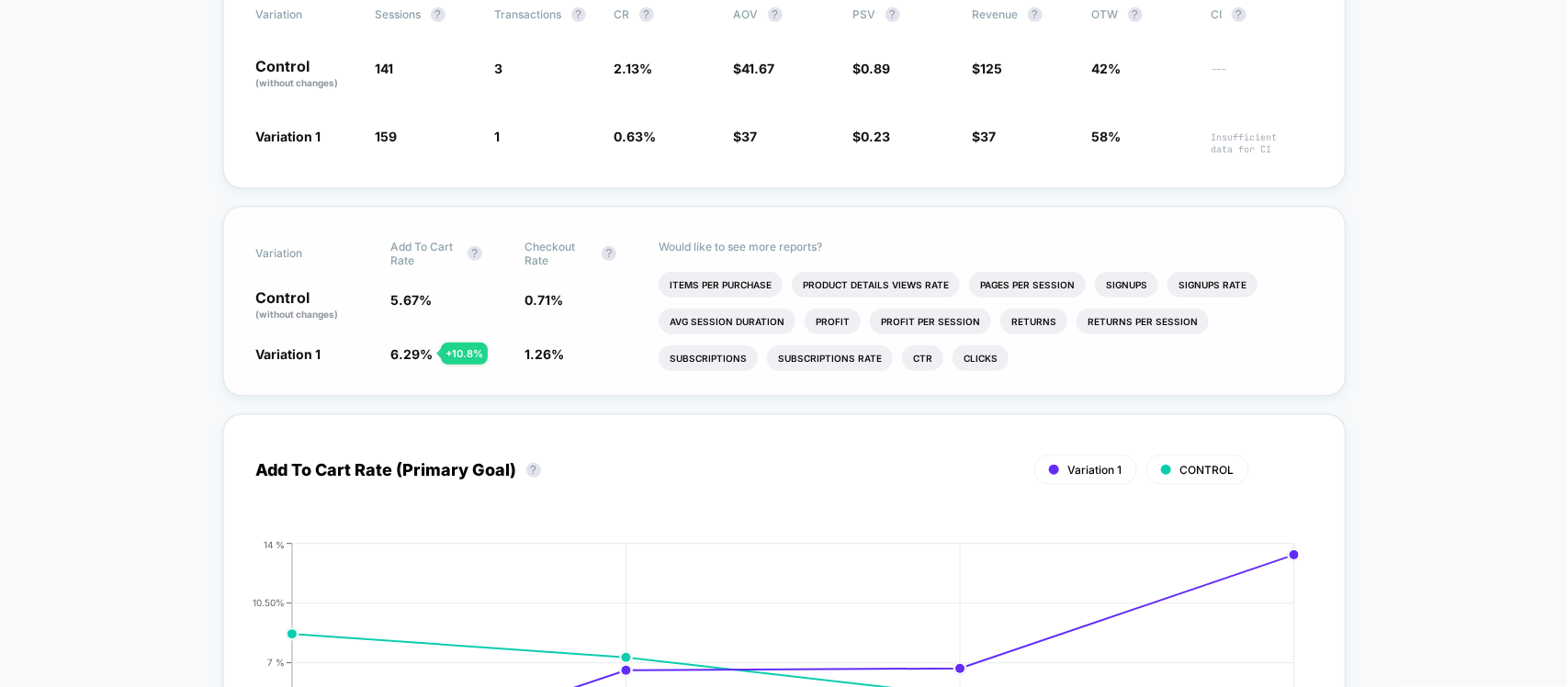
scroll to position [115, 0]
